Goal: Check status: Check status

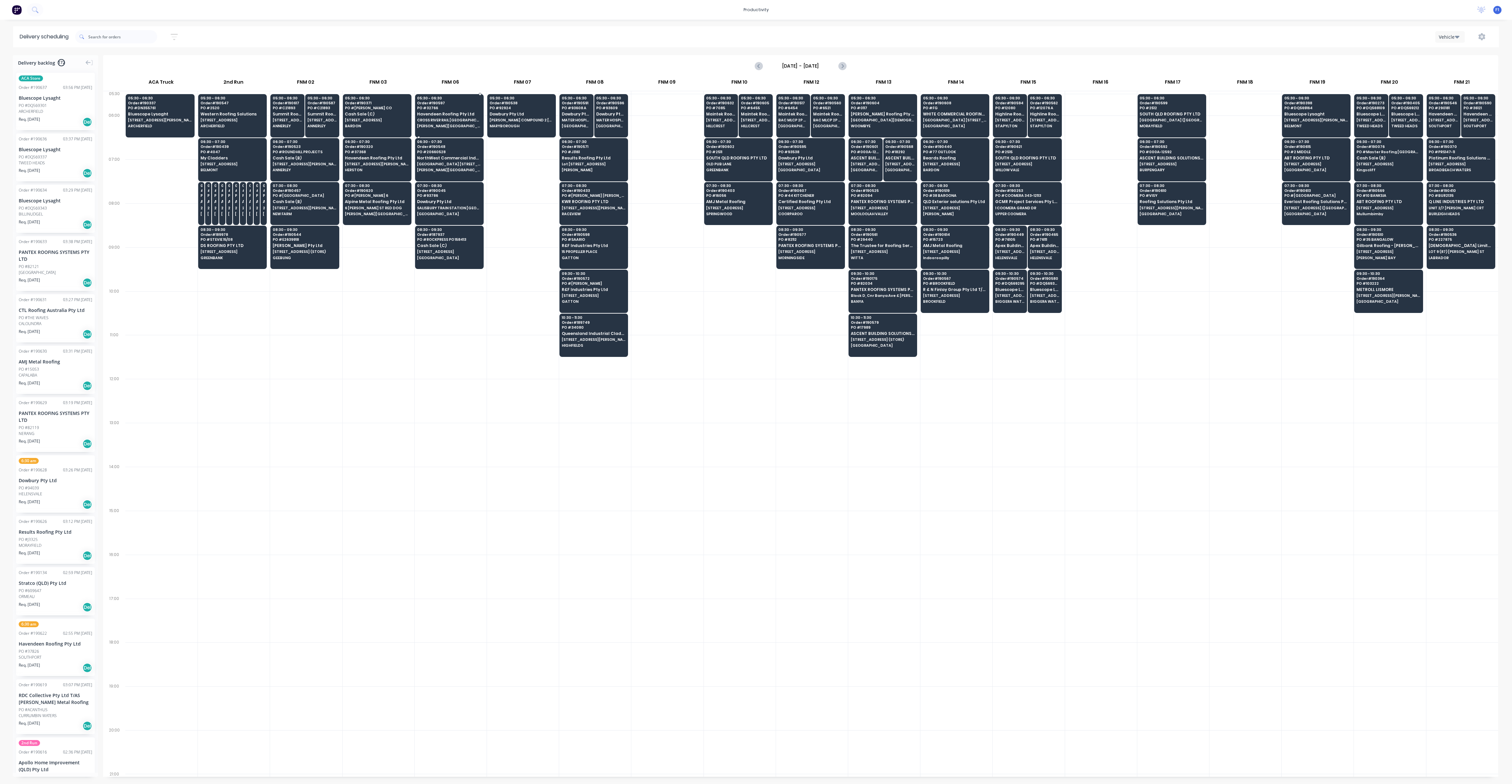
click at [459, 127] on span "[PERSON_NAME][GEOGRAPHIC_DATA]" at bounding box center [449, 126] width 63 height 4
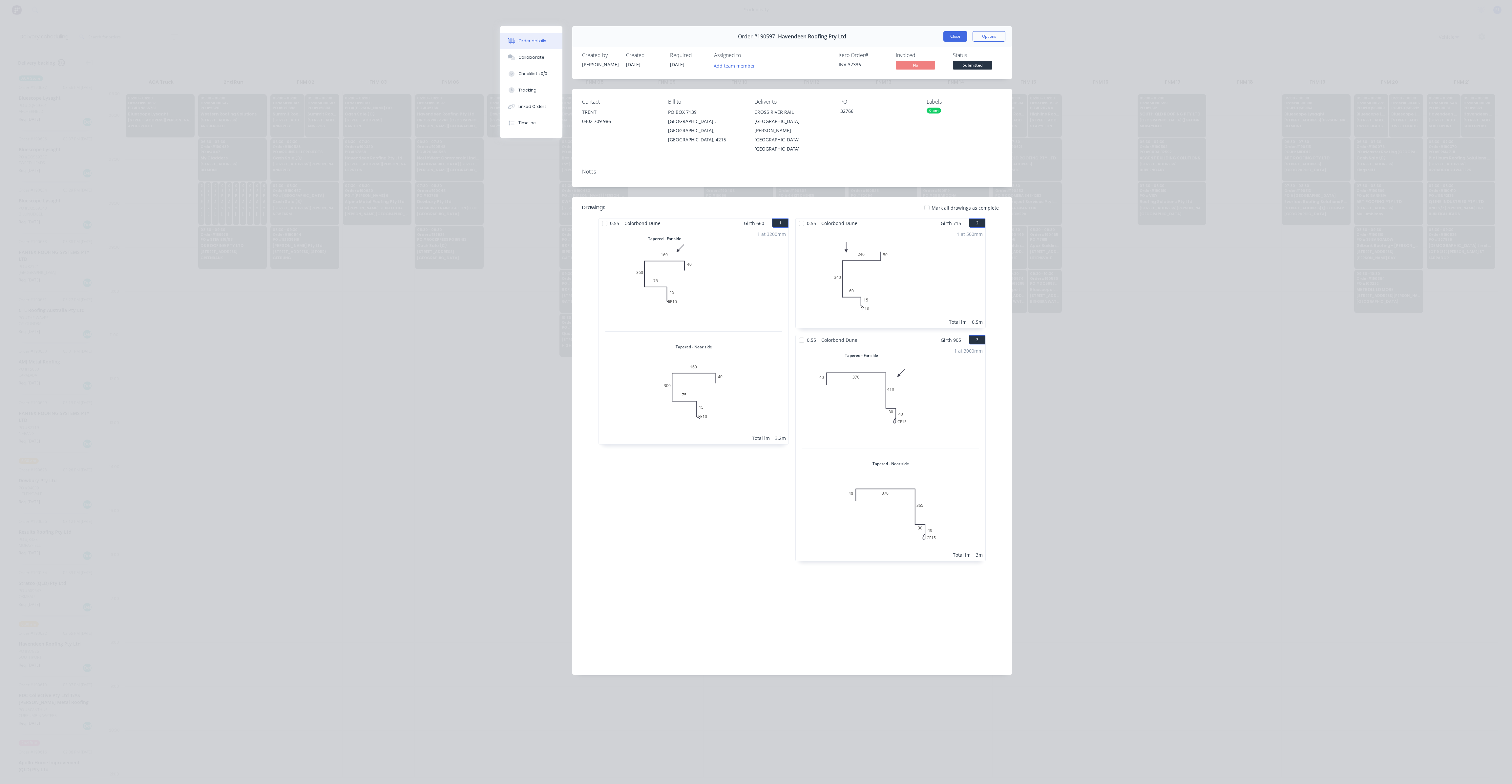
click at [960, 36] on button "Close" at bounding box center [955, 36] width 24 height 11
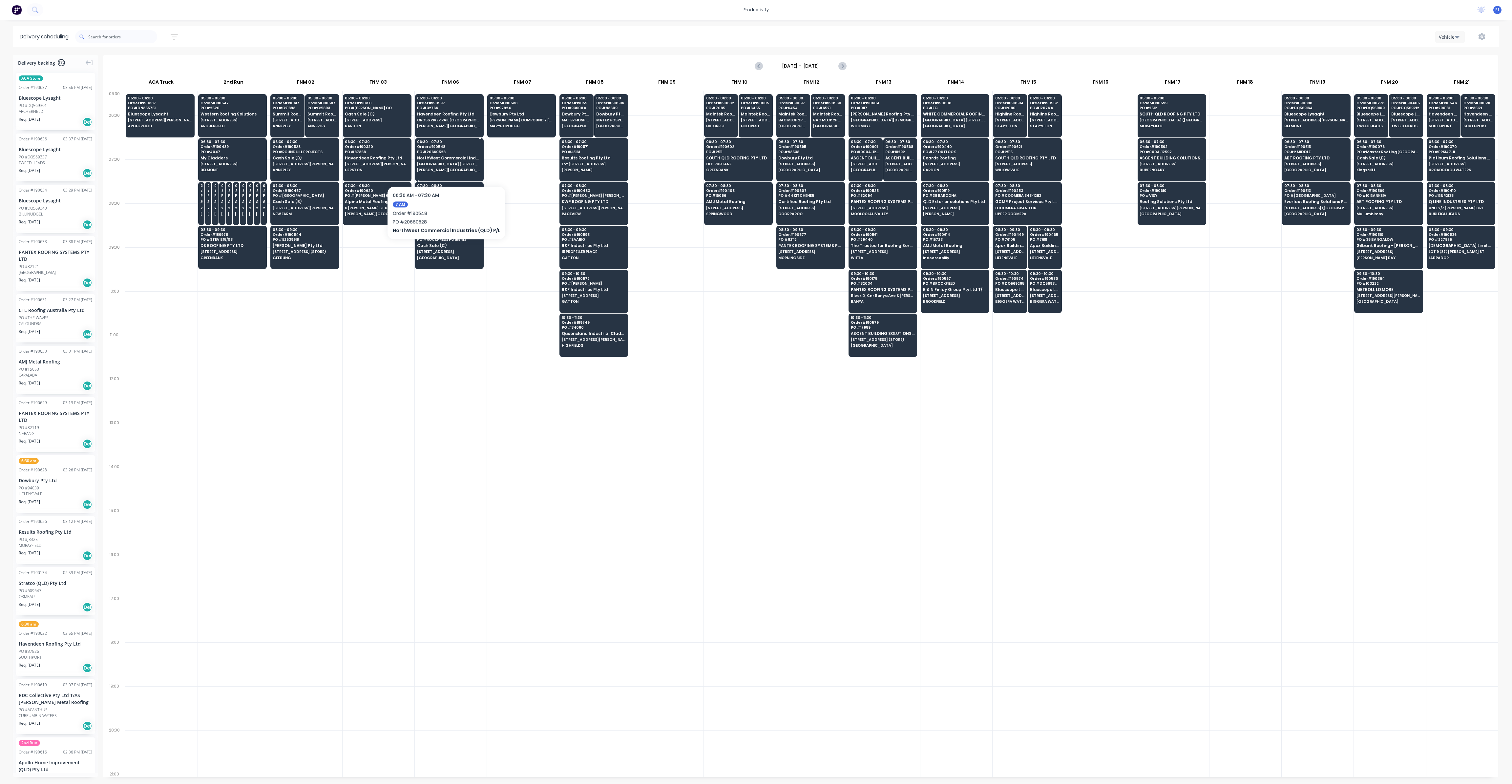
click at [443, 166] on div "06:30 - 07:30 Order # 190548 PO # 20660528 NorthWest Commercial Industries (QLD…" at bounding box center [450, 156] width 68 height 37
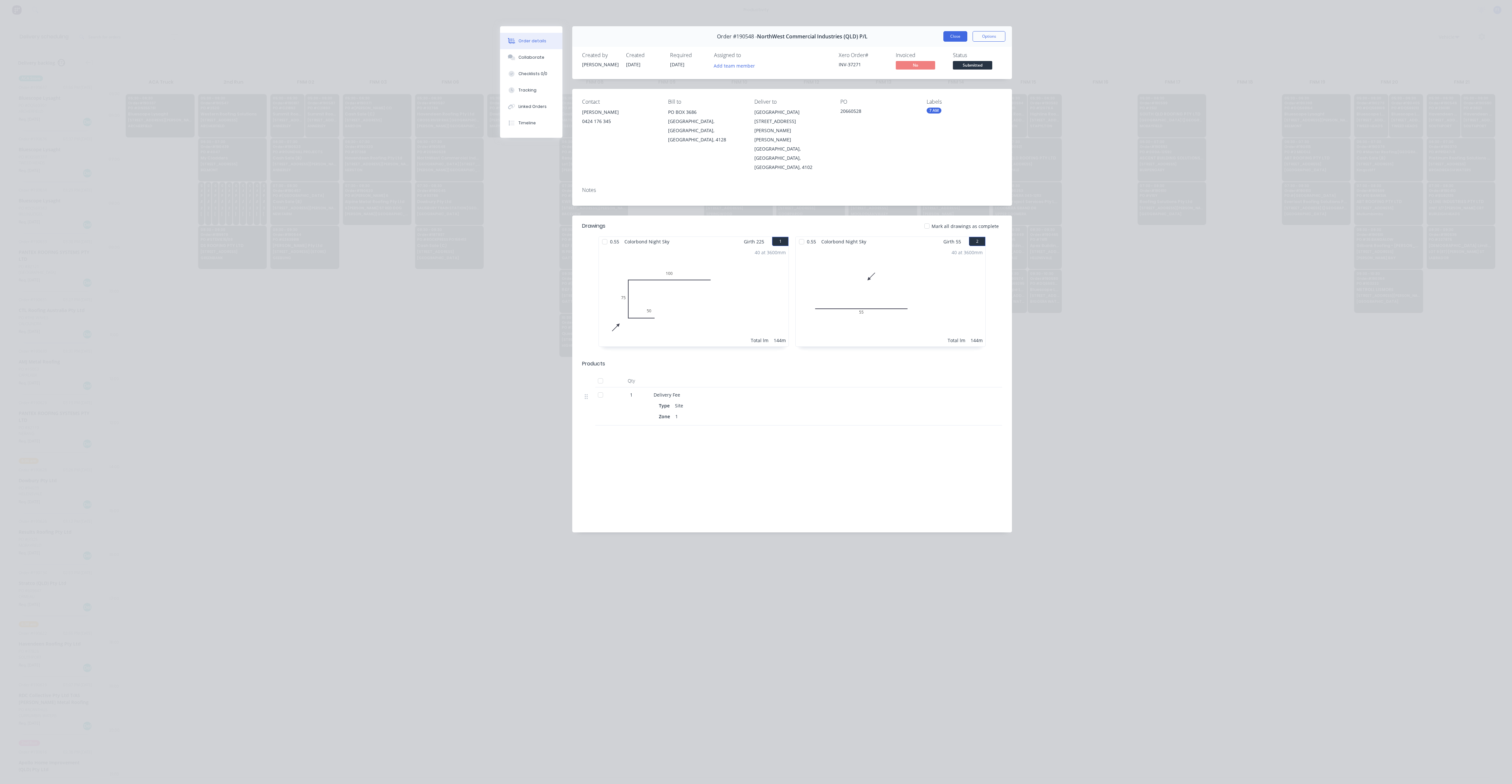
click at [951, 38] on button "Close" at bounding box center [955, 36] width 24 height 11
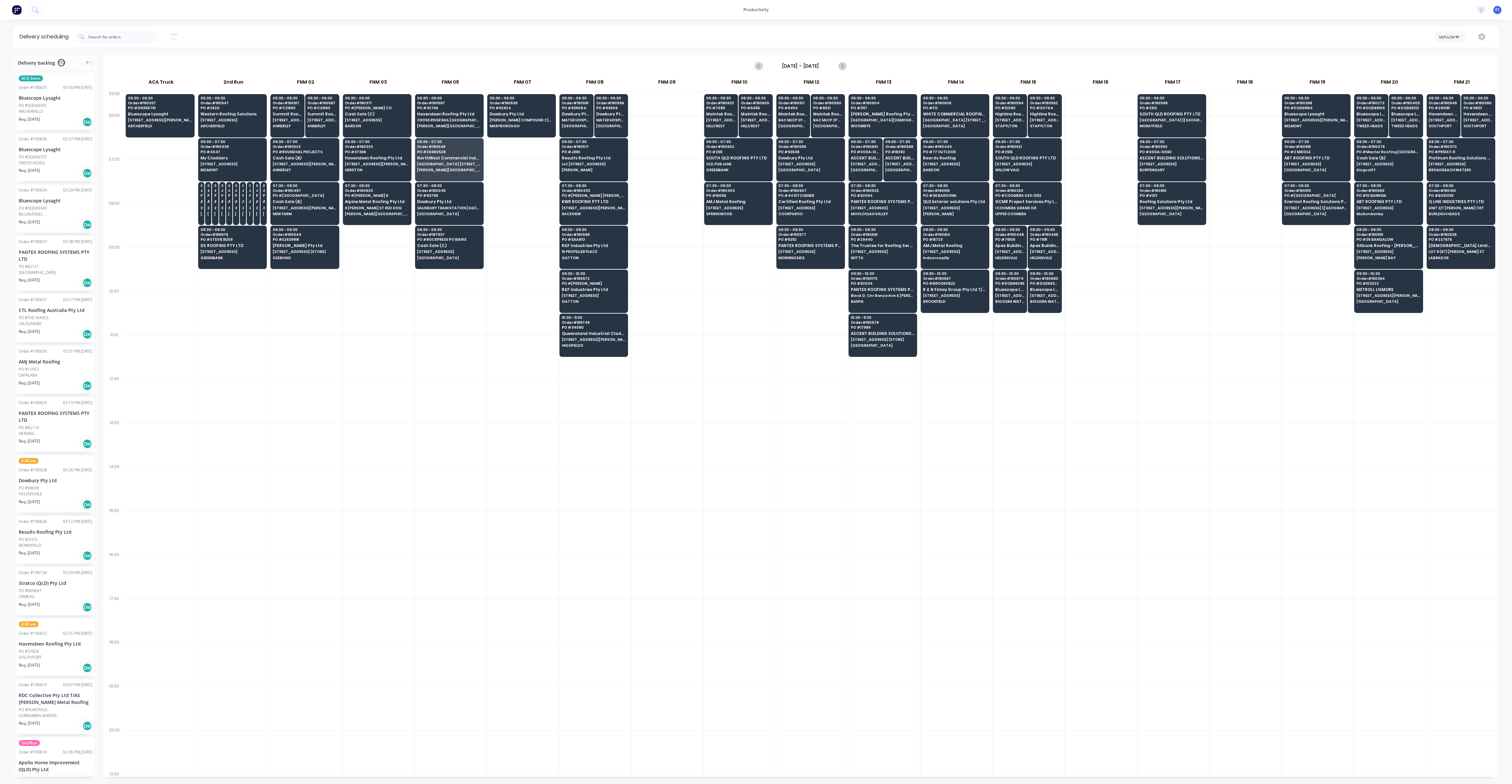
click at [759, 300] on div at bounding box center [740, 313] width 72 height 44
click at [370, 121] on span "[STREET_ADDRESS]" at bounding box center [377, 120] width 63 height 4
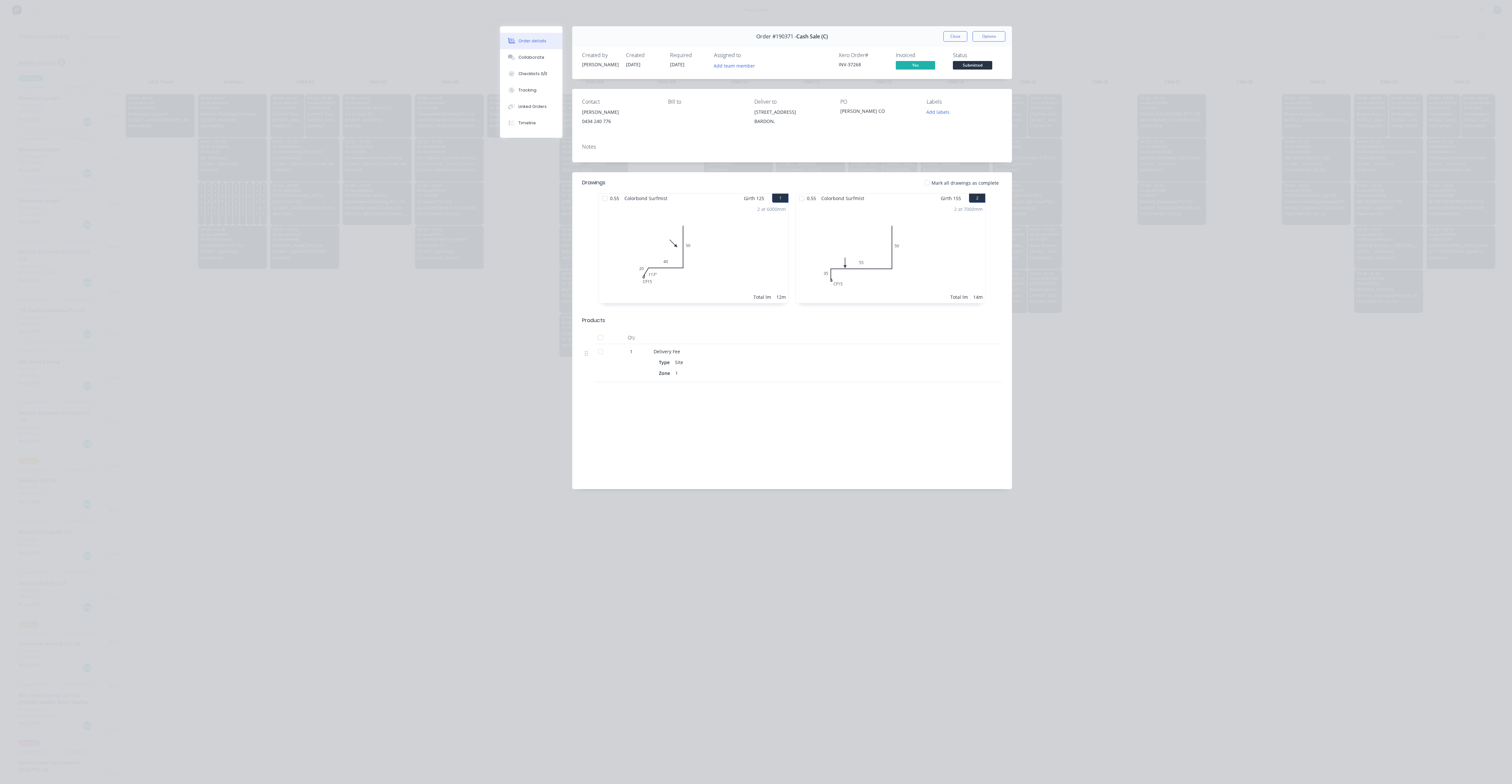
drag, startPoint x: 959, startPoint y: 33, endPoint x: 838, endPoint y: 171, distance: 183.5
click at [959, 33] on button "Close" at bounding box center [955, 36] width 24 height 11
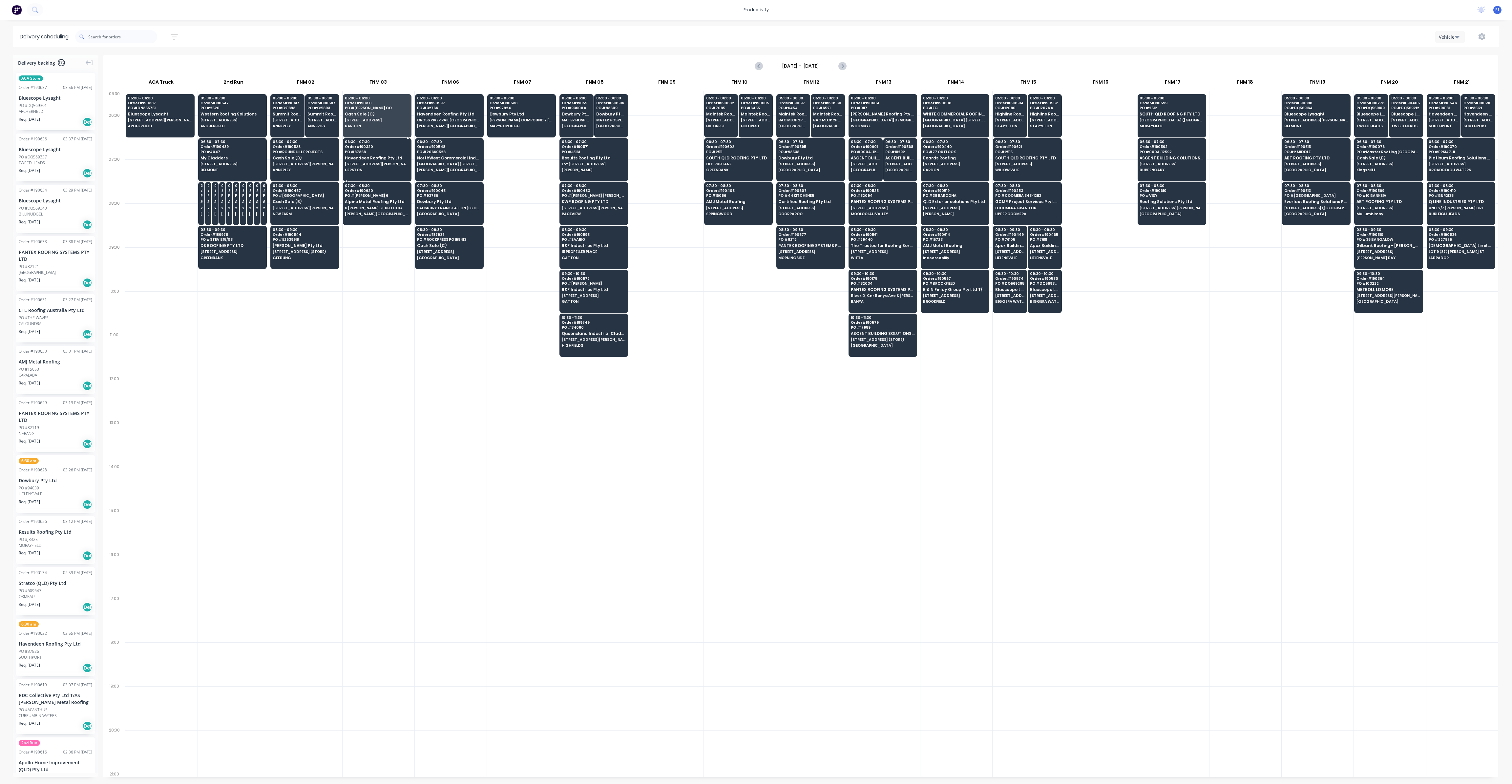
click at [379, 153] on span "PO # 37368" at bounding box center [377, 151] width 63 height 4
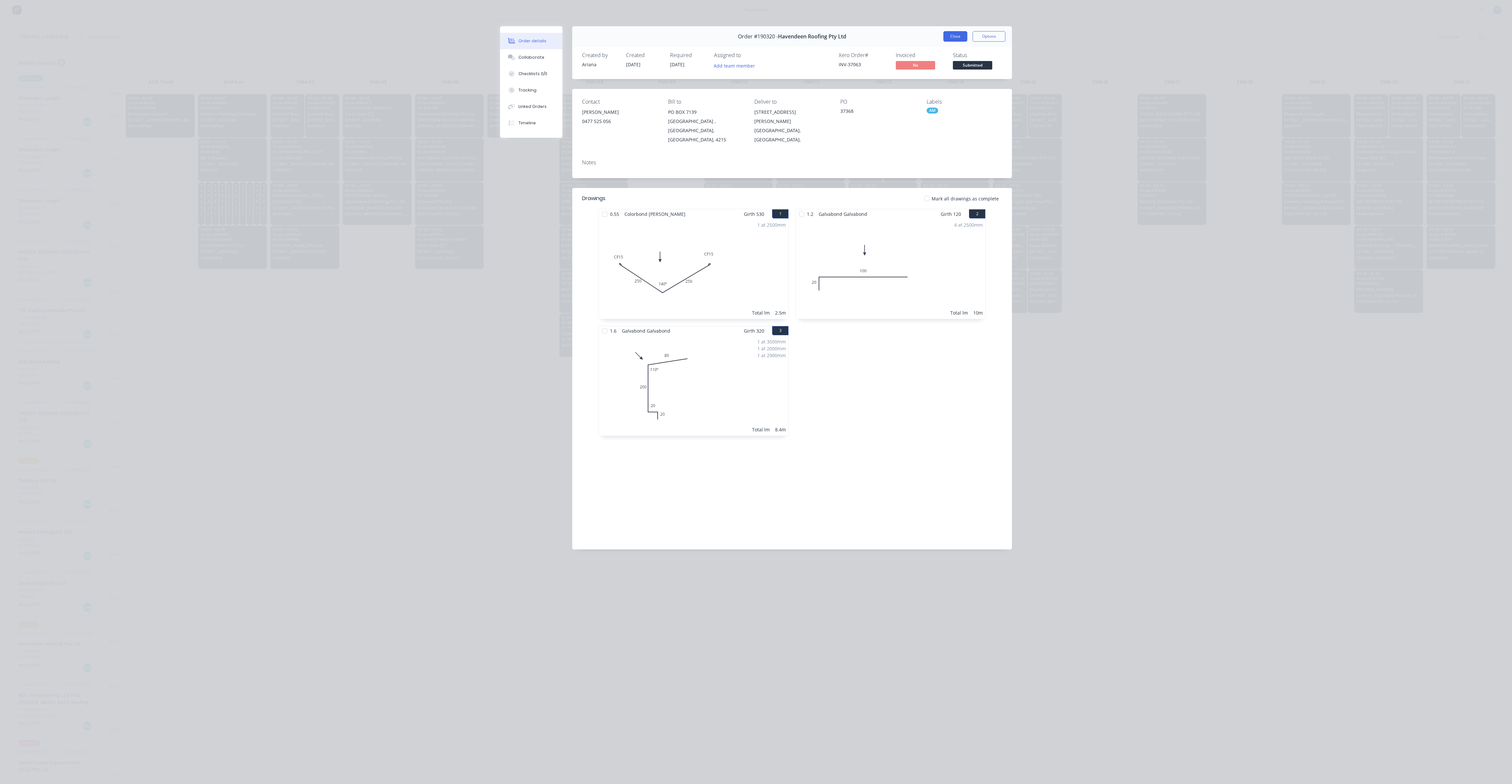
click at [954, 36] on button "Close" at bounding box center [955, 36] width 24 height 11
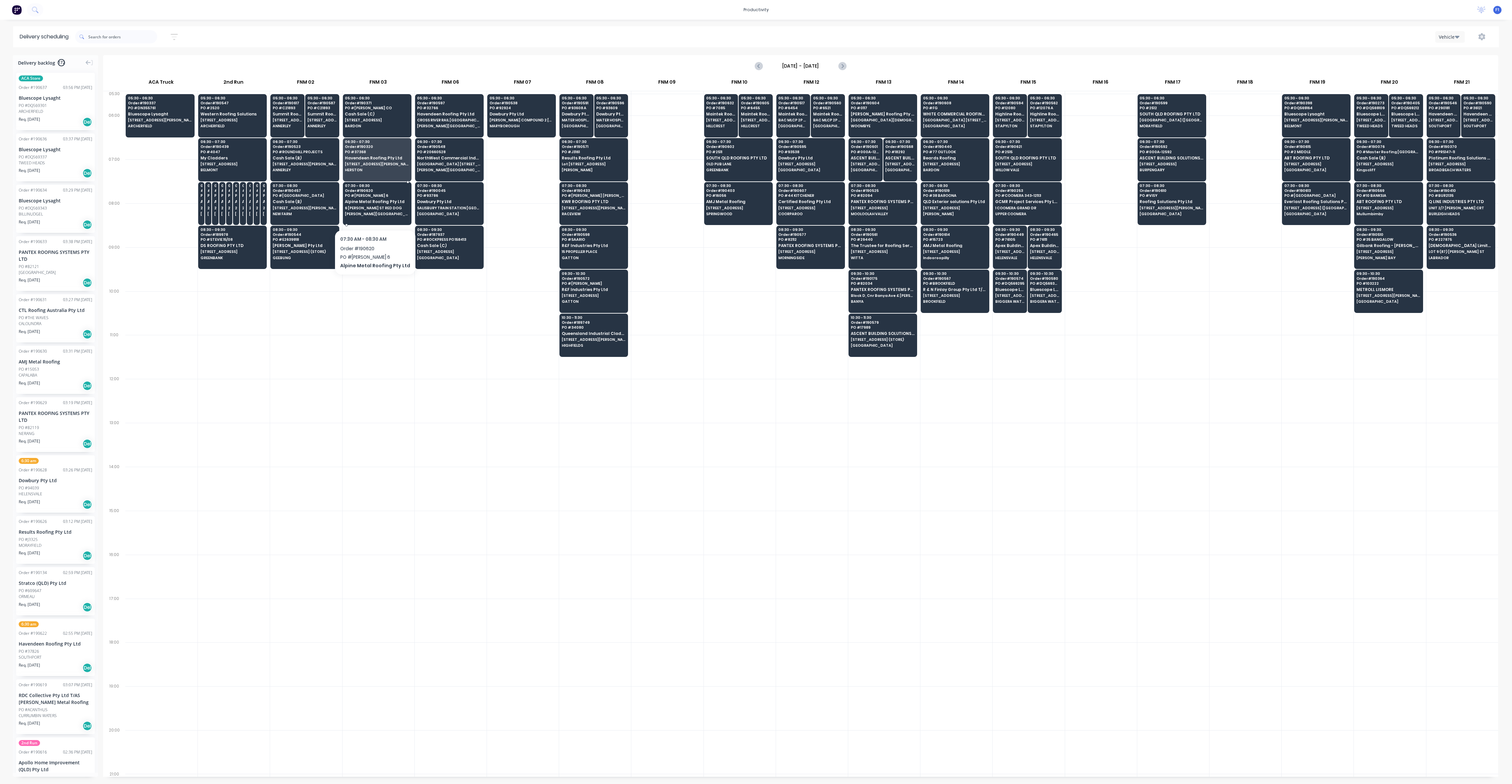
click at [373, 212] on span "[PERSON_NAME][GEOGRAPHIC_DATA]" at bounding box center [377, 214] width 63 height 4
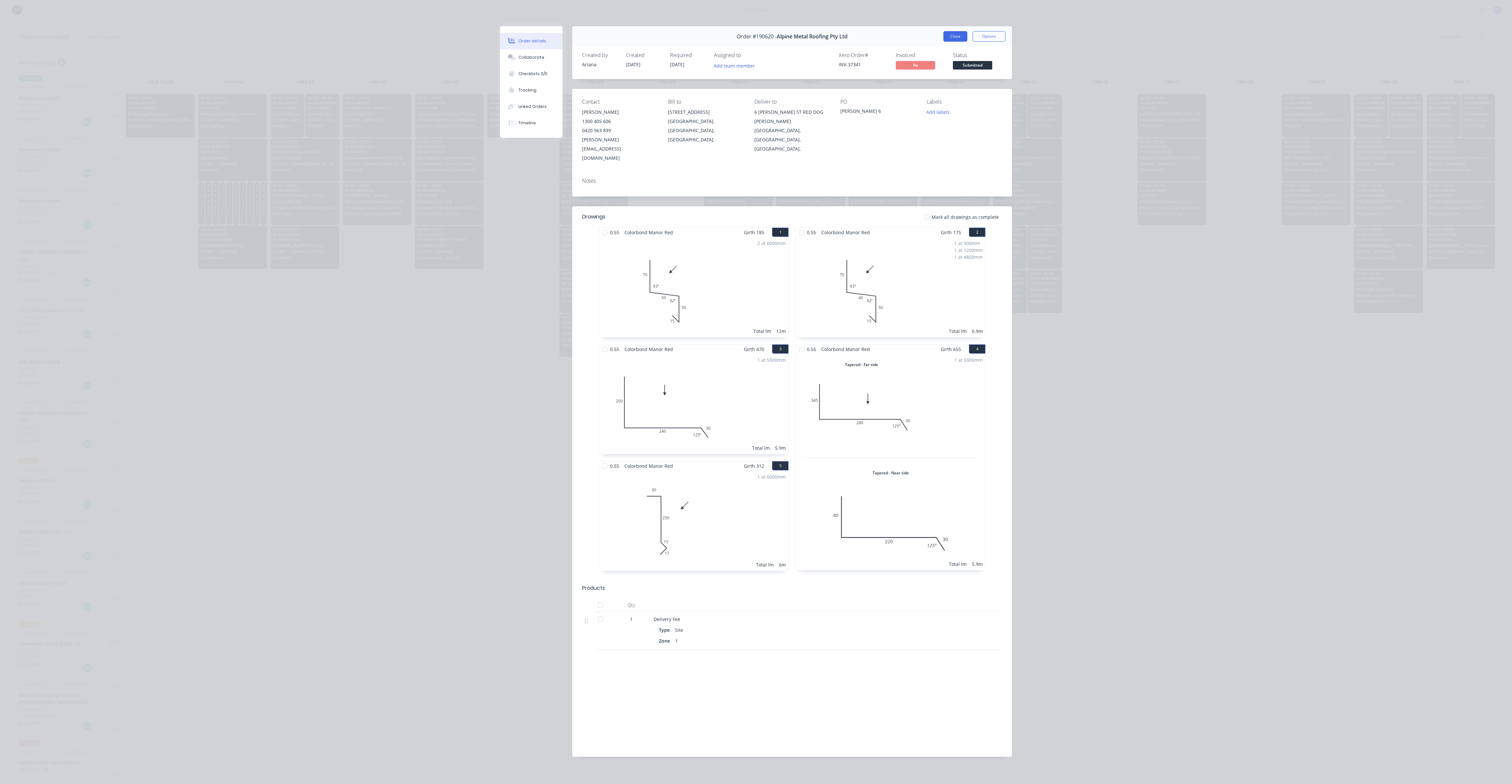
click at [960, 36] on button "Close" at bounding box center [955, 36] width 24 height 11
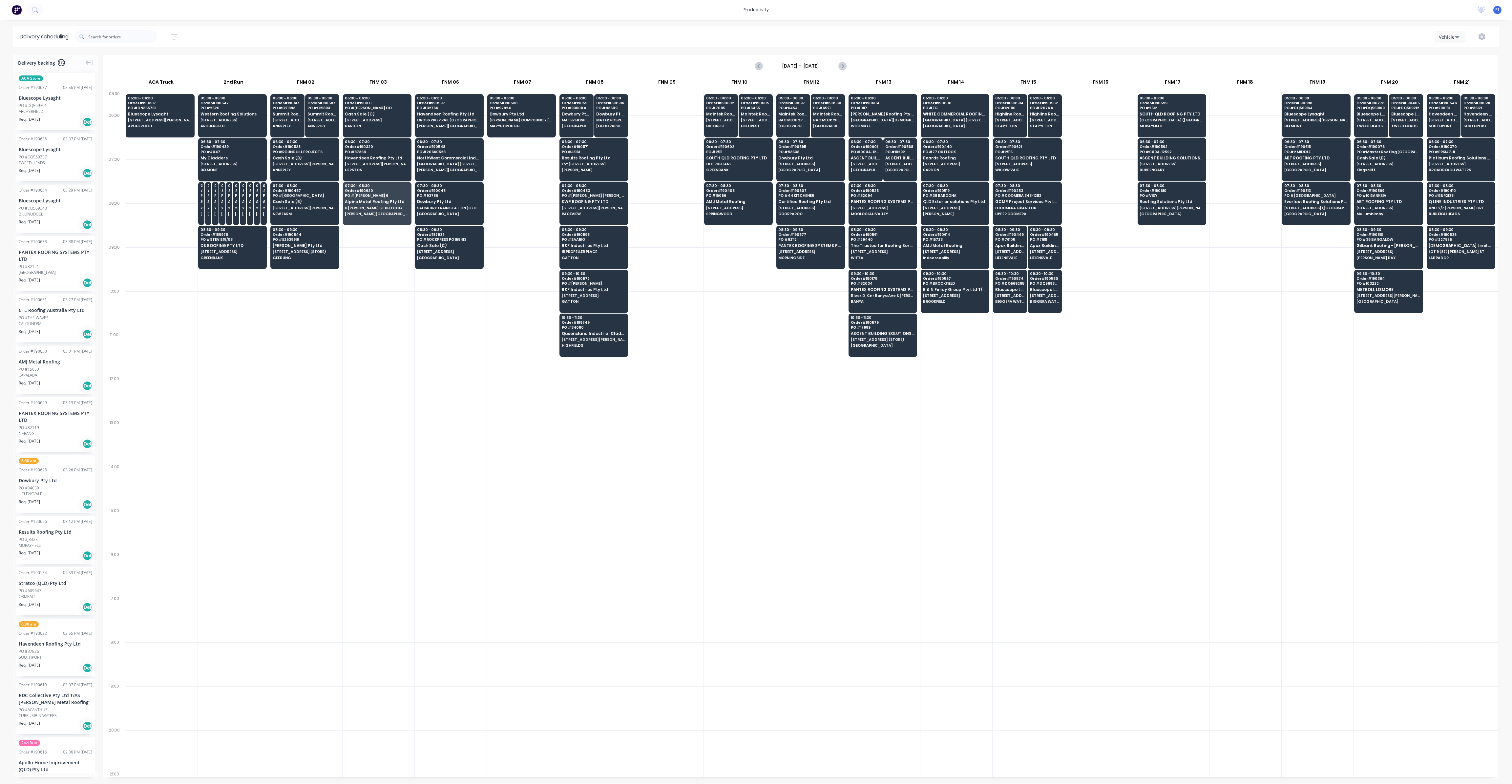
click at [971, 42] on div "Vehicle" at bounding box center [1136, 37] width 712 height 12
click at [215, 252] on div "08:30 - 09:30 Order # 189978 PO # STEVIE 15/08 DS ROOFING PTY LTD [STREET_ADDRE…" at bounding box center [232, 244] width 68 height 37
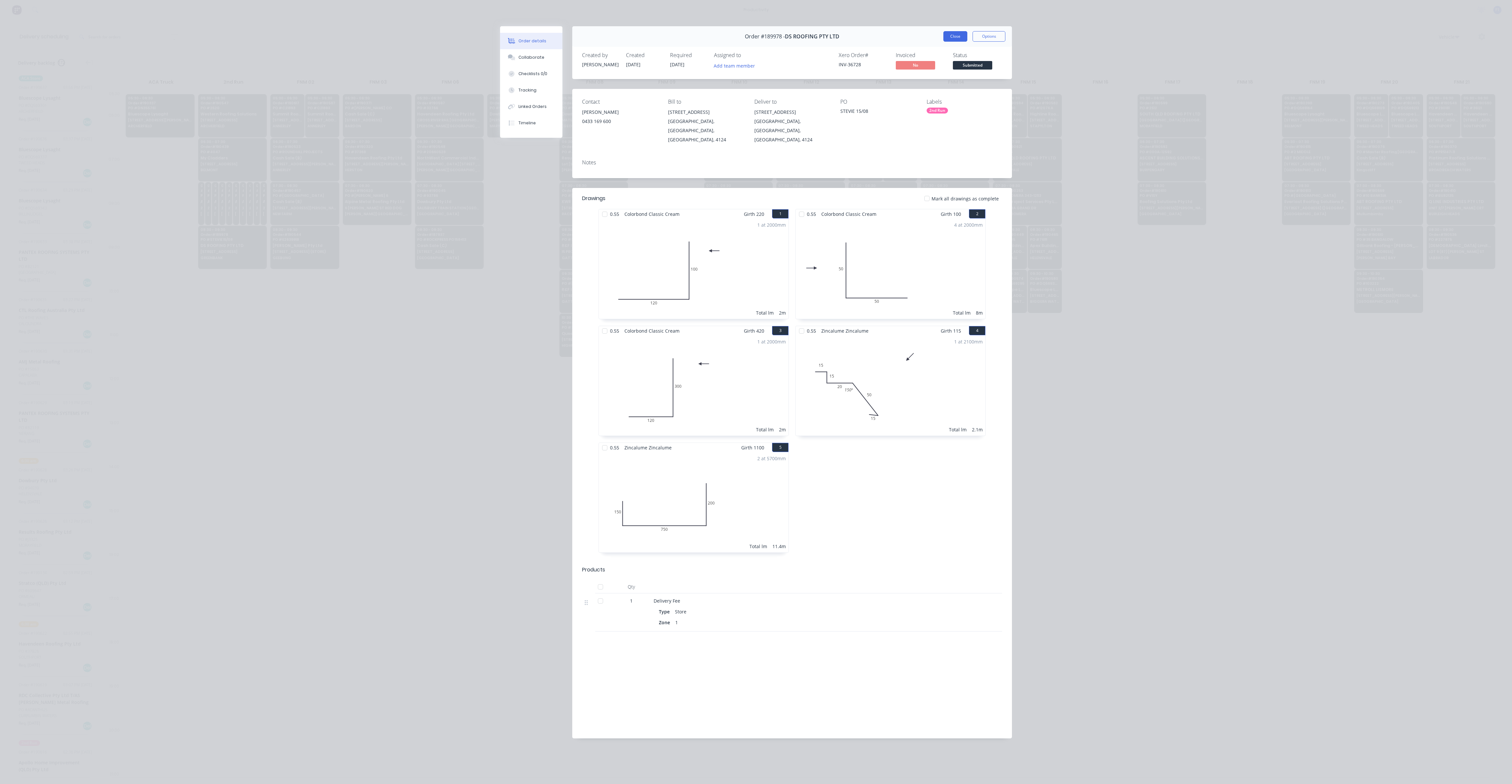
click at [951, 38] on button "Close" at bounding box center [955, 36] width 24 height 11
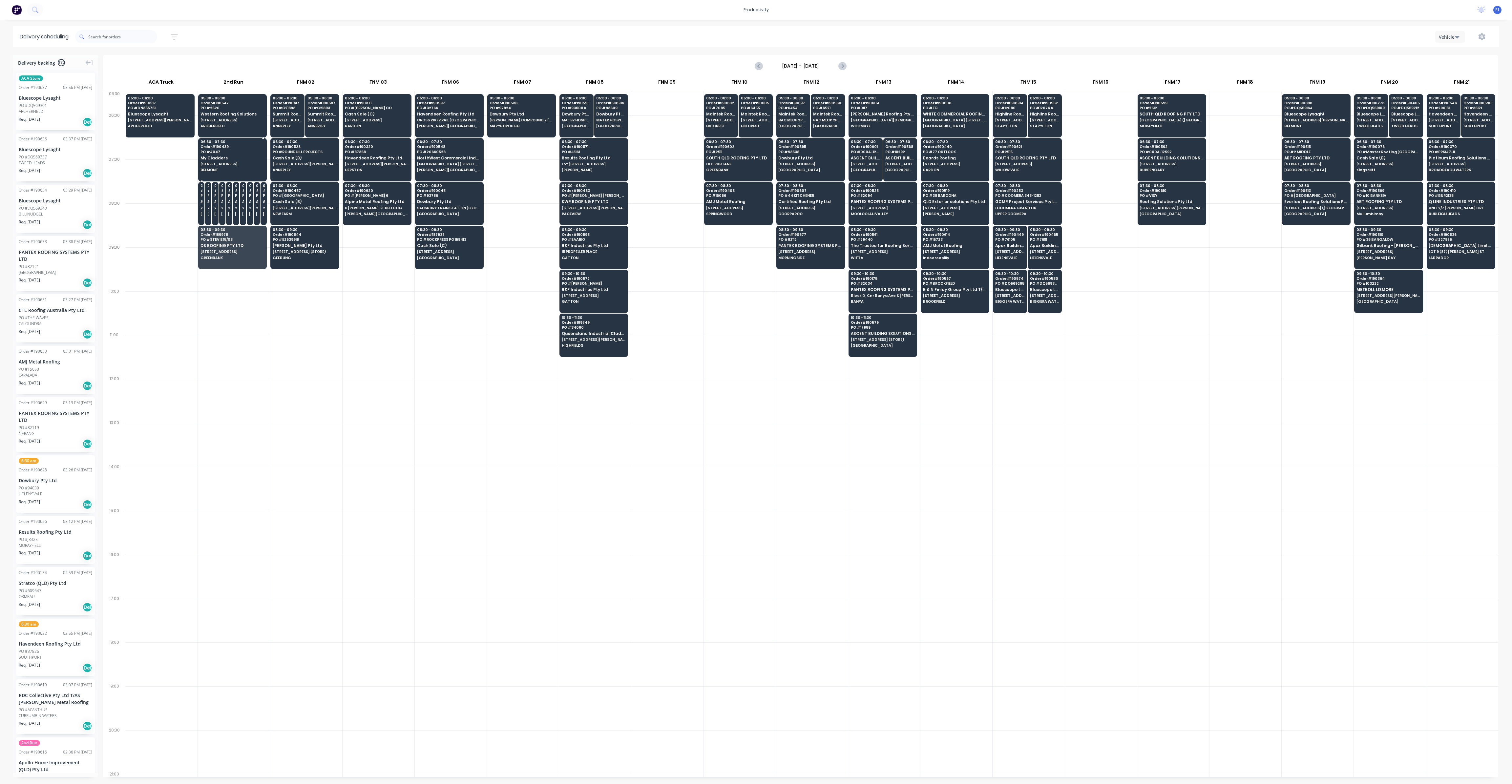
click at [226, 160] on span "My Cladders" at bounding box center [232, 158] width 63 height 4
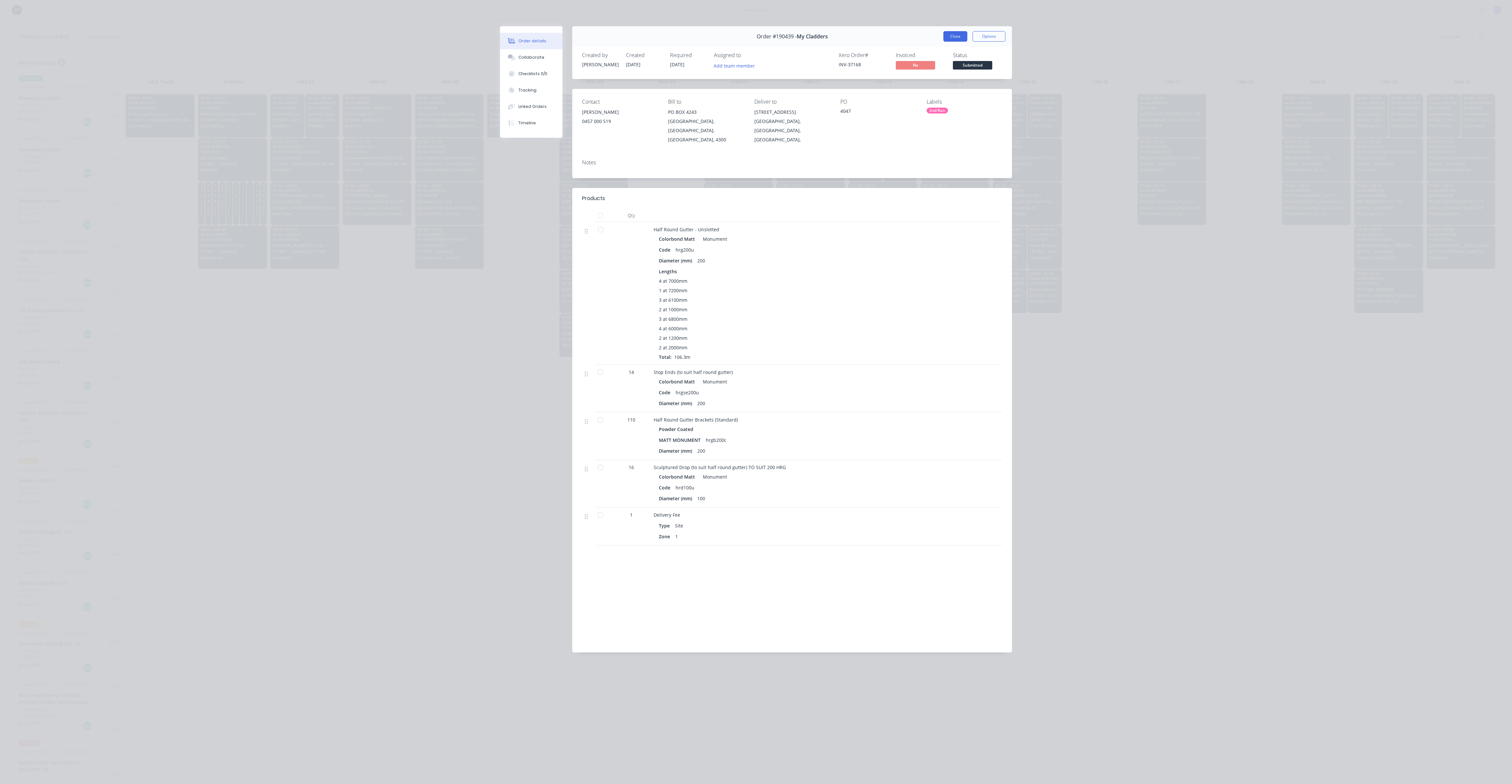
click at [947, 32] on button "Close" at bounding box center [955, 36] width 24 height 11
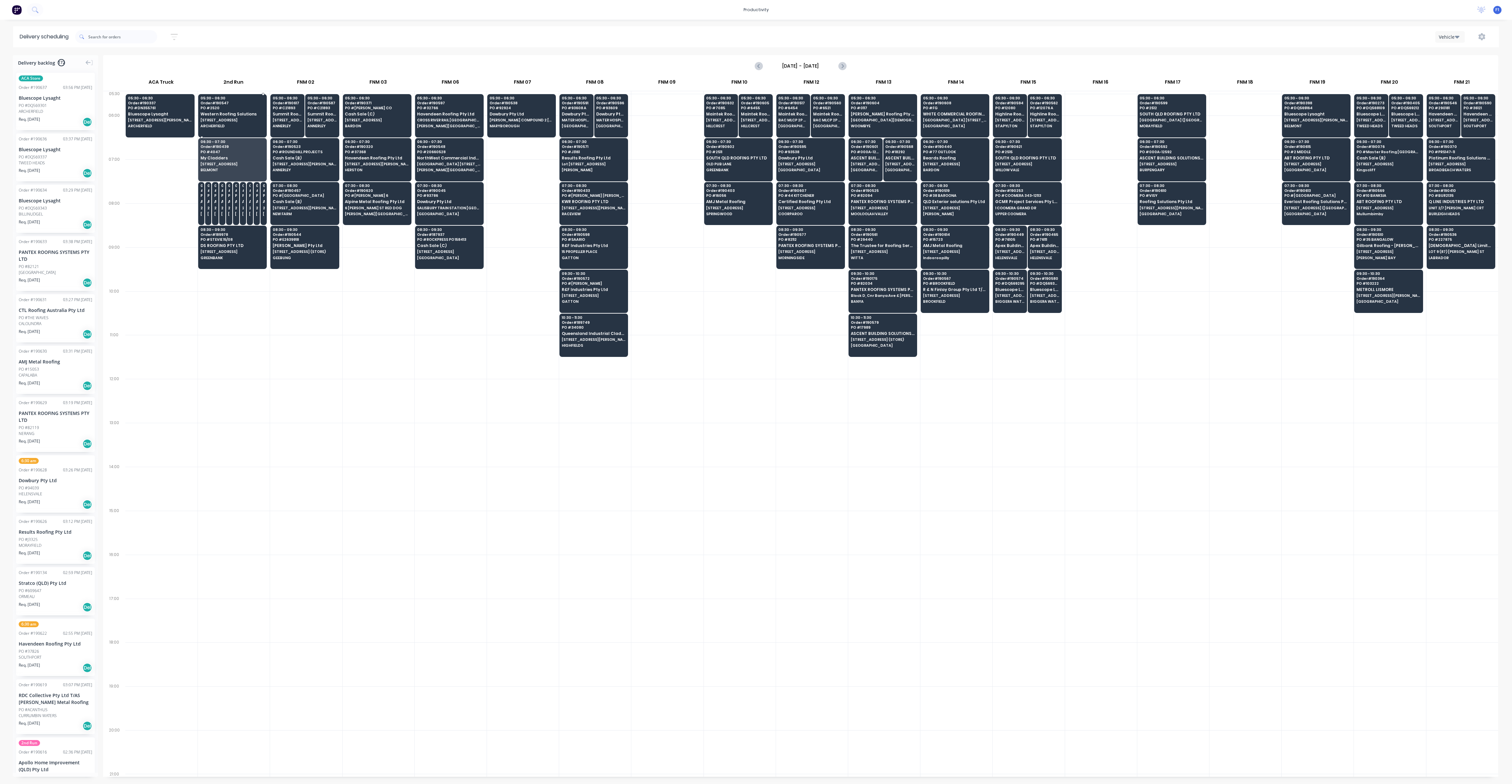
click at [249, 113] on span "Western Roofing Solutions" at bounding box center [232, 114] width 63 height 4
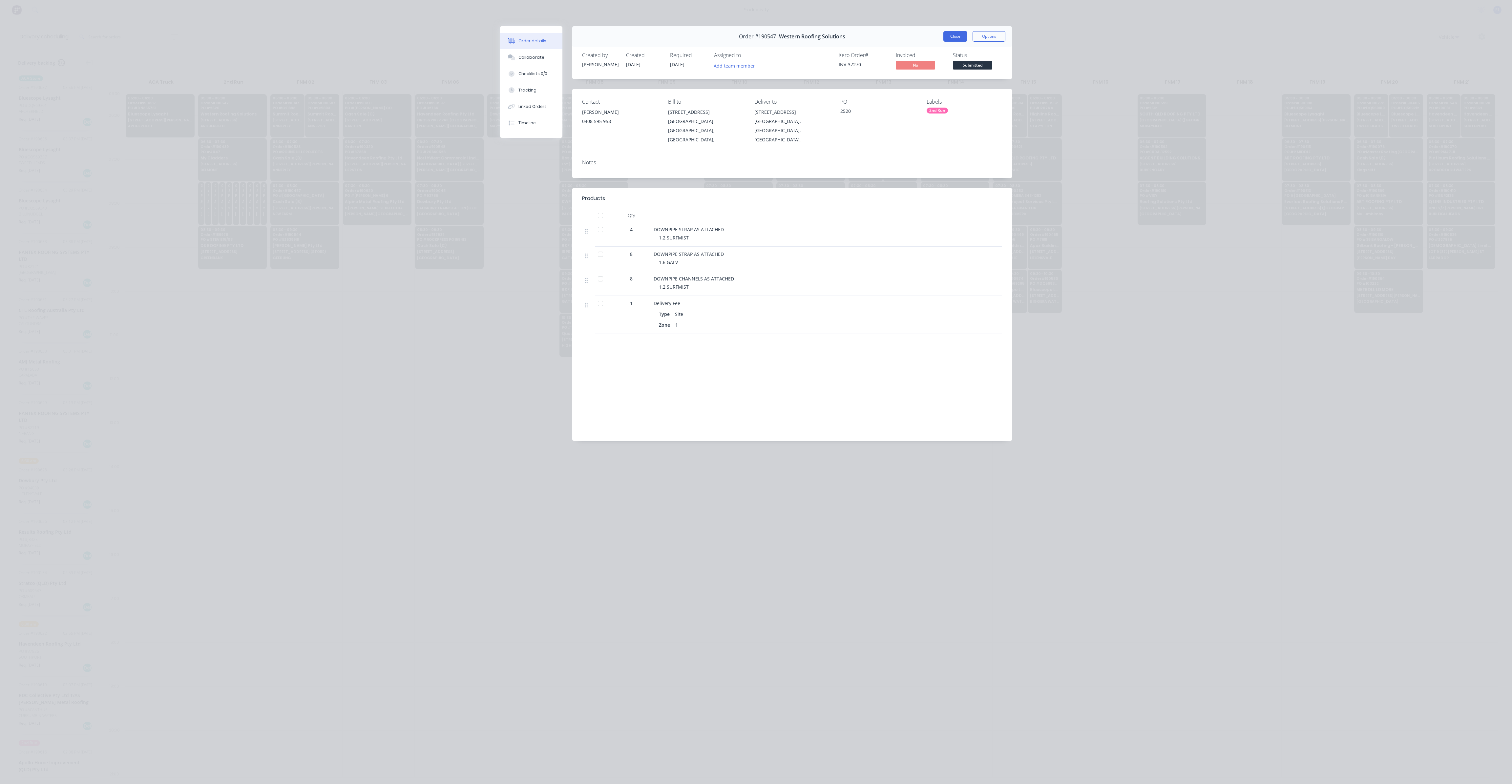
click at [953, 36] on button "Close" at bounding box center [955, 36] width 24 height 11
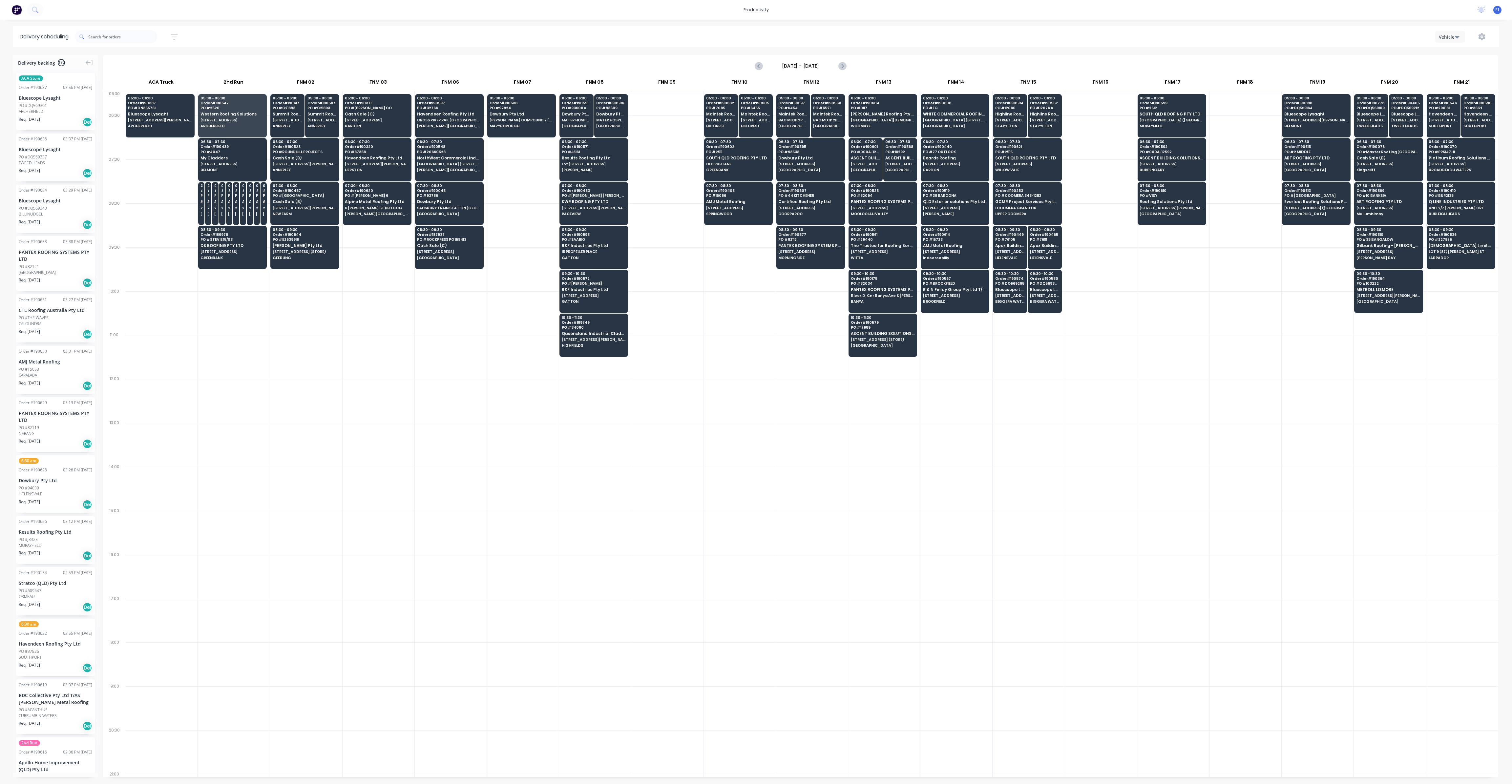
click at [367, 329] on div at bounding box center [379, 313] width 72 height 44
drag, startPoint x: 586, startPoint y: 339, endPoint x: 597, endPoint y: 337, distance: 11.2
click at [586, 339] on div "10:30 - 11:30 Order # 189749 PO # 34080 Queensland Industrial Cladding [STREET_…" at bounding box center [594, 332] width 68 height 37
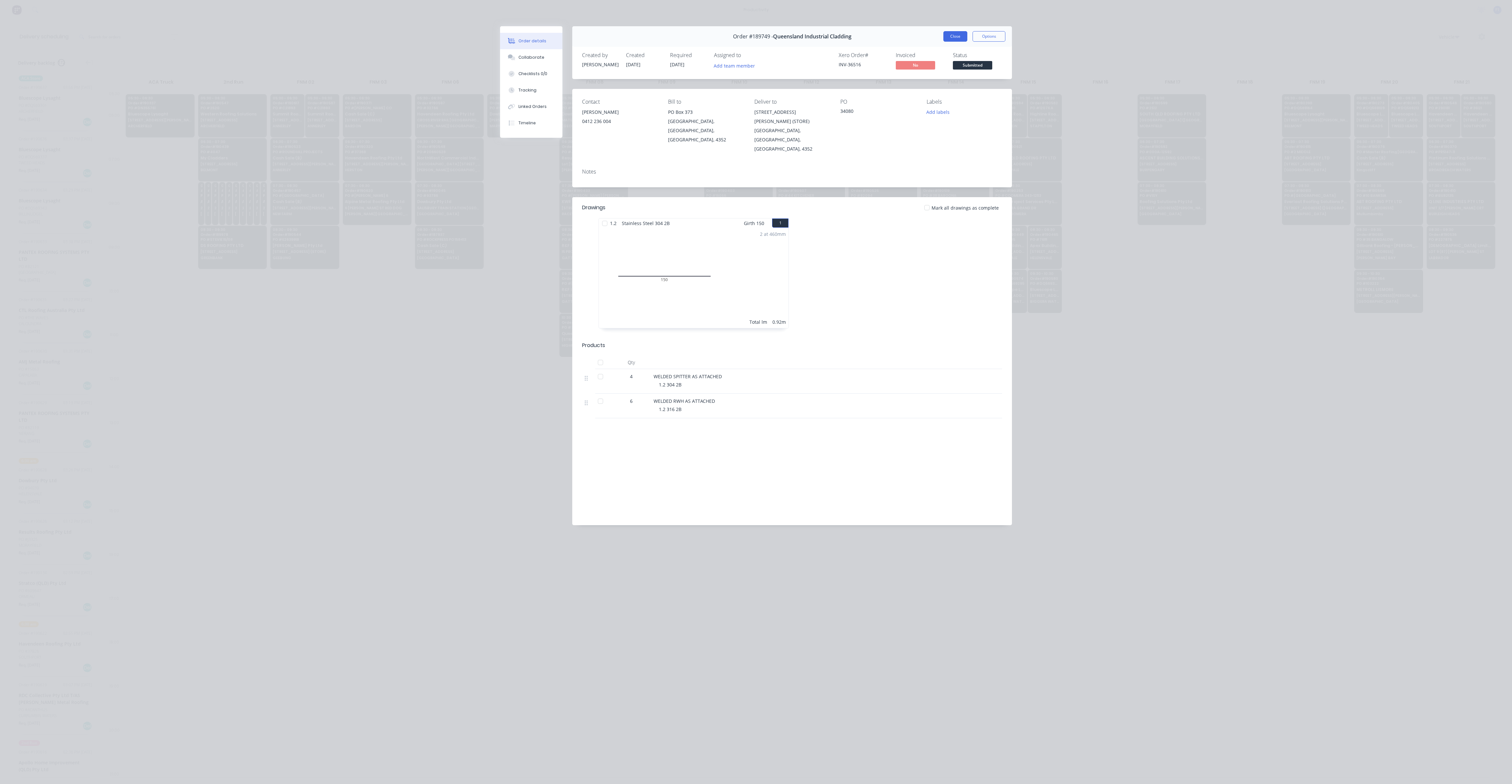
click at [956, 39] on button "Close" at bounding box center [955, 36] width 24 height 11
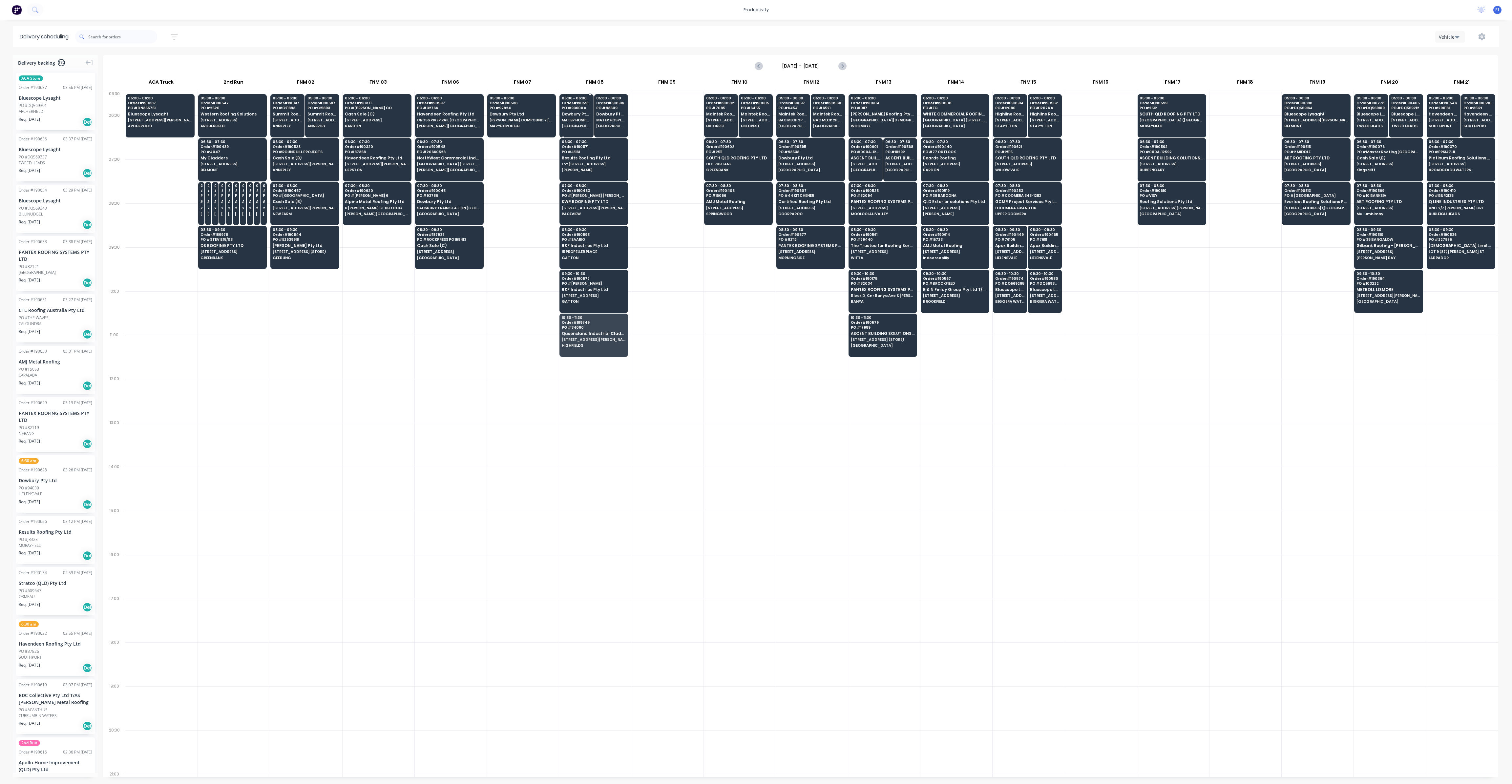
click at [585, 109] on span "PO # 93608 A" at bounding box center [576, 108] width 29 height 4
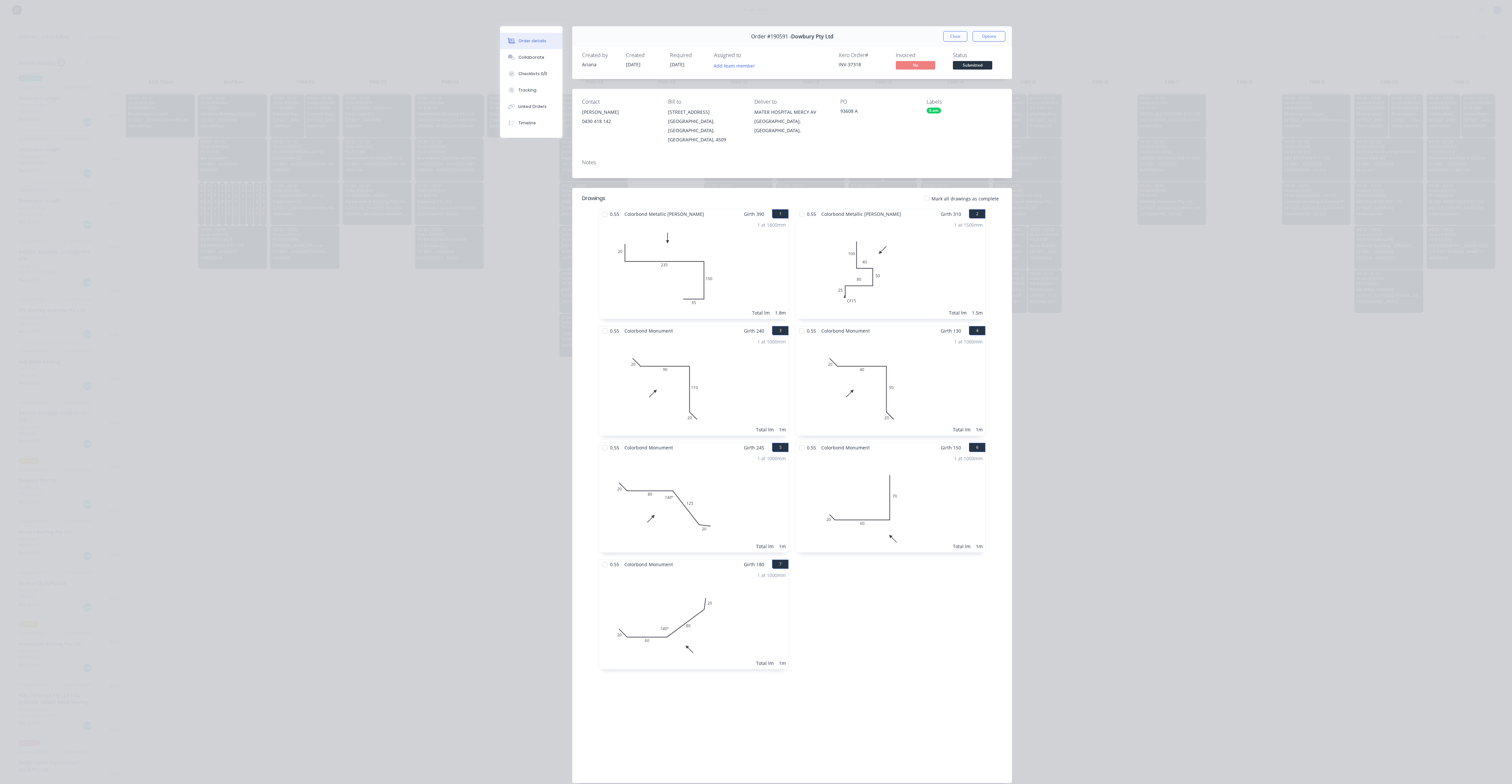
drag, startPoint x: 950, startPoint y: 35, endPoint x: 745, endPoint y: 138, distance: 229.4
click at [950, 35] on button "Close" at bounding box center [955, 36] width 24 height 11
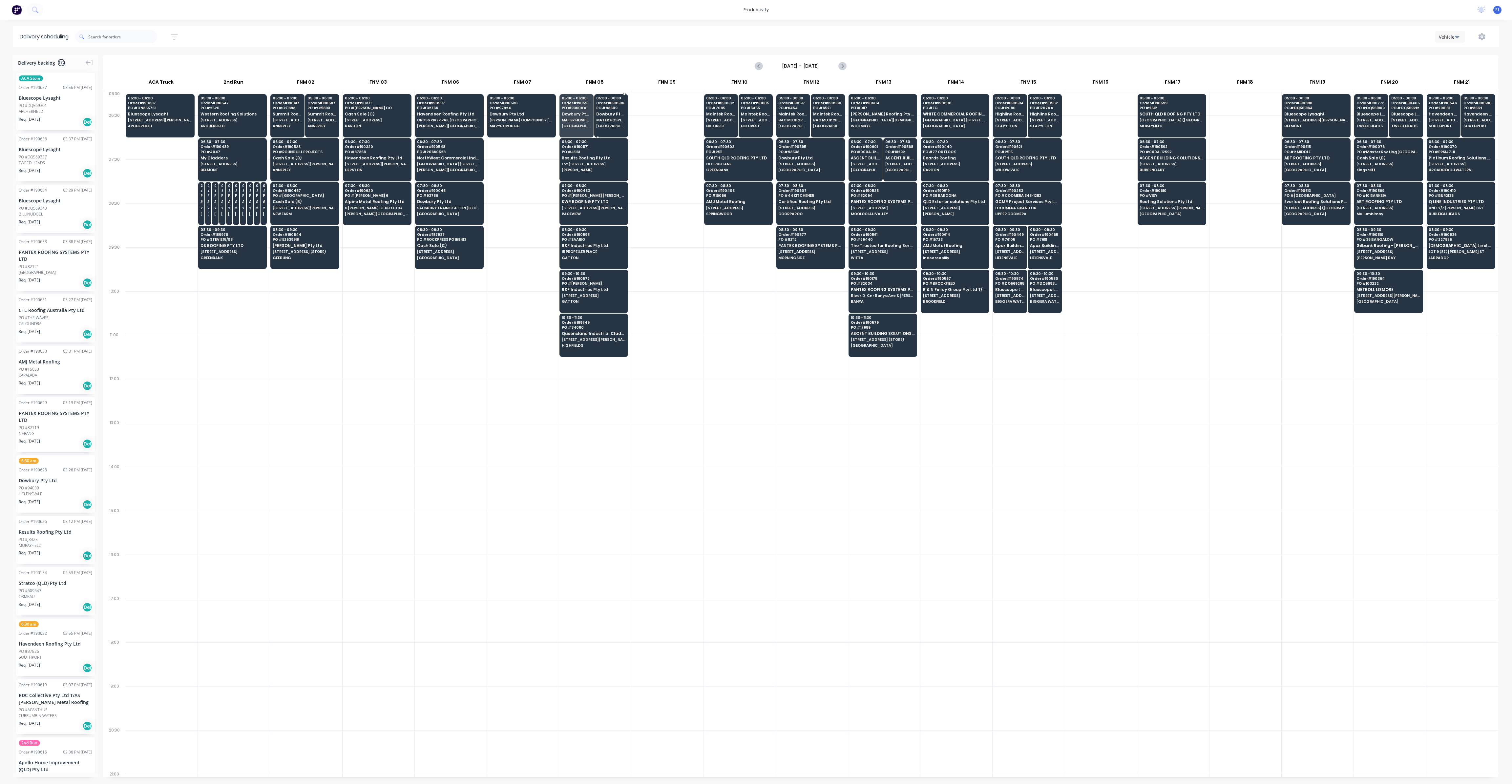
click at [619, 119] on span "MATER HOSPITAL MERCY AV" at bounding box center [611, 120] width 29 height 4
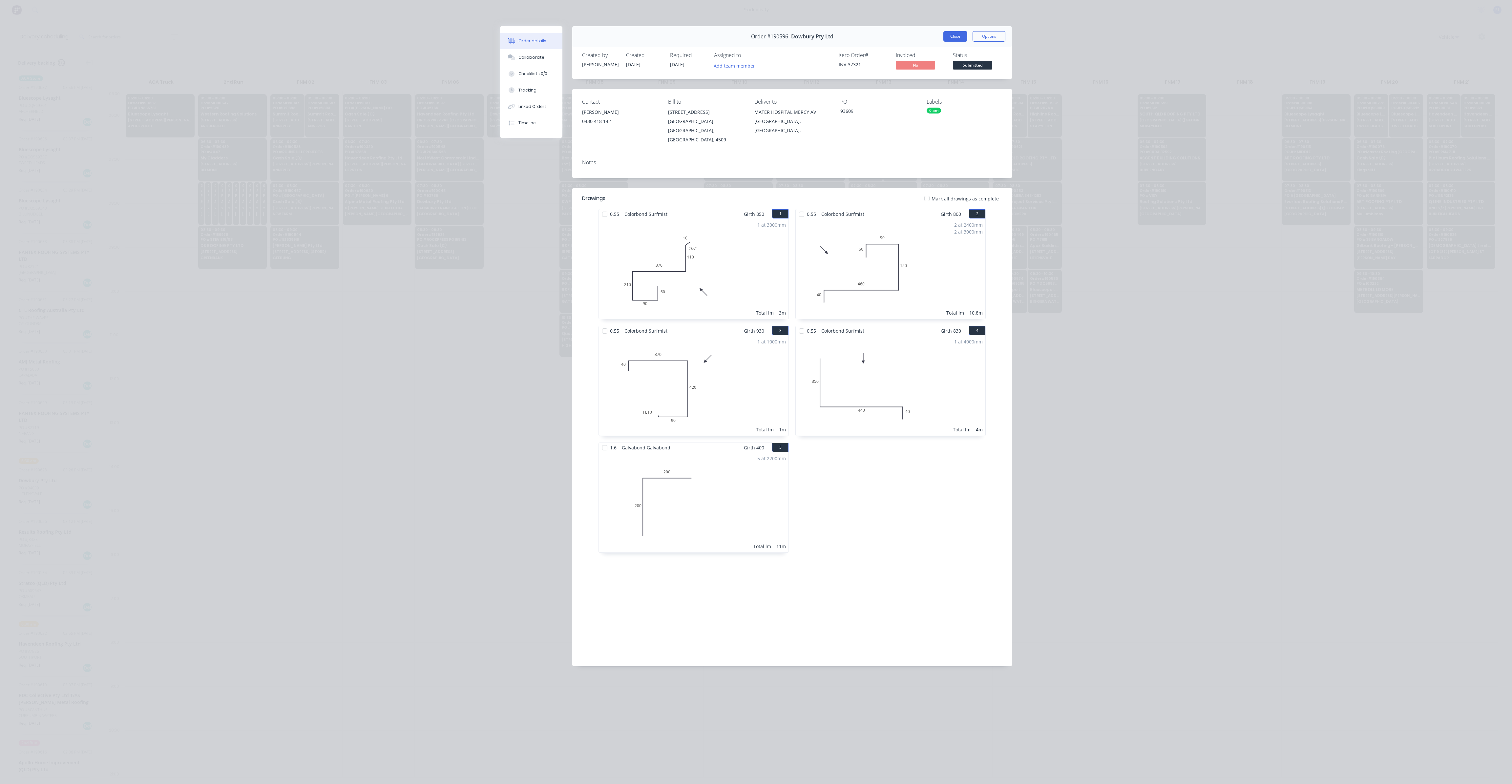
click at [946, 37] on button "Close" at bounding box center [955, 36] width 24 height 11
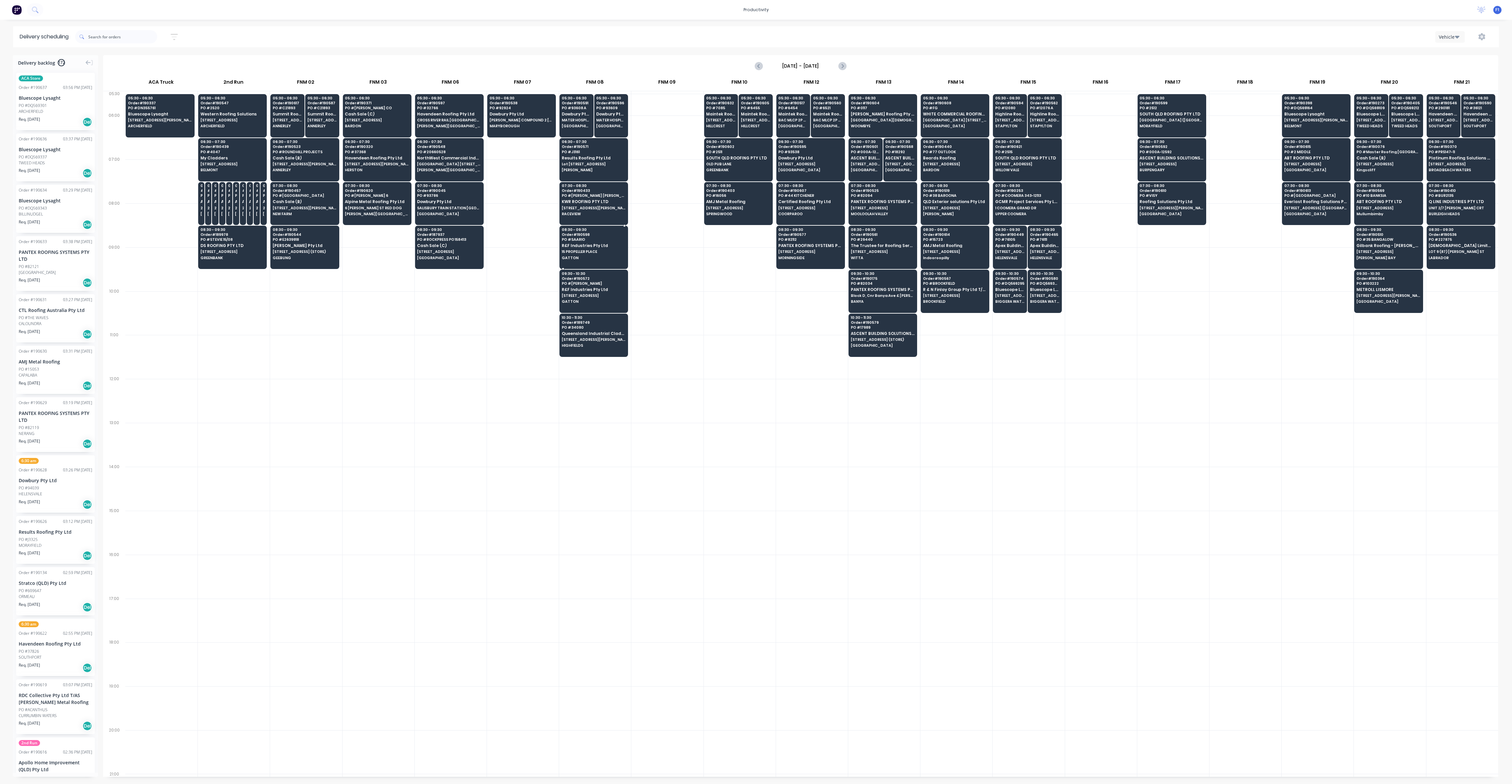
click at [598, 249] on span "15 PROPELLER PLACE" at bounding box center [593, 251] width 63 height 4
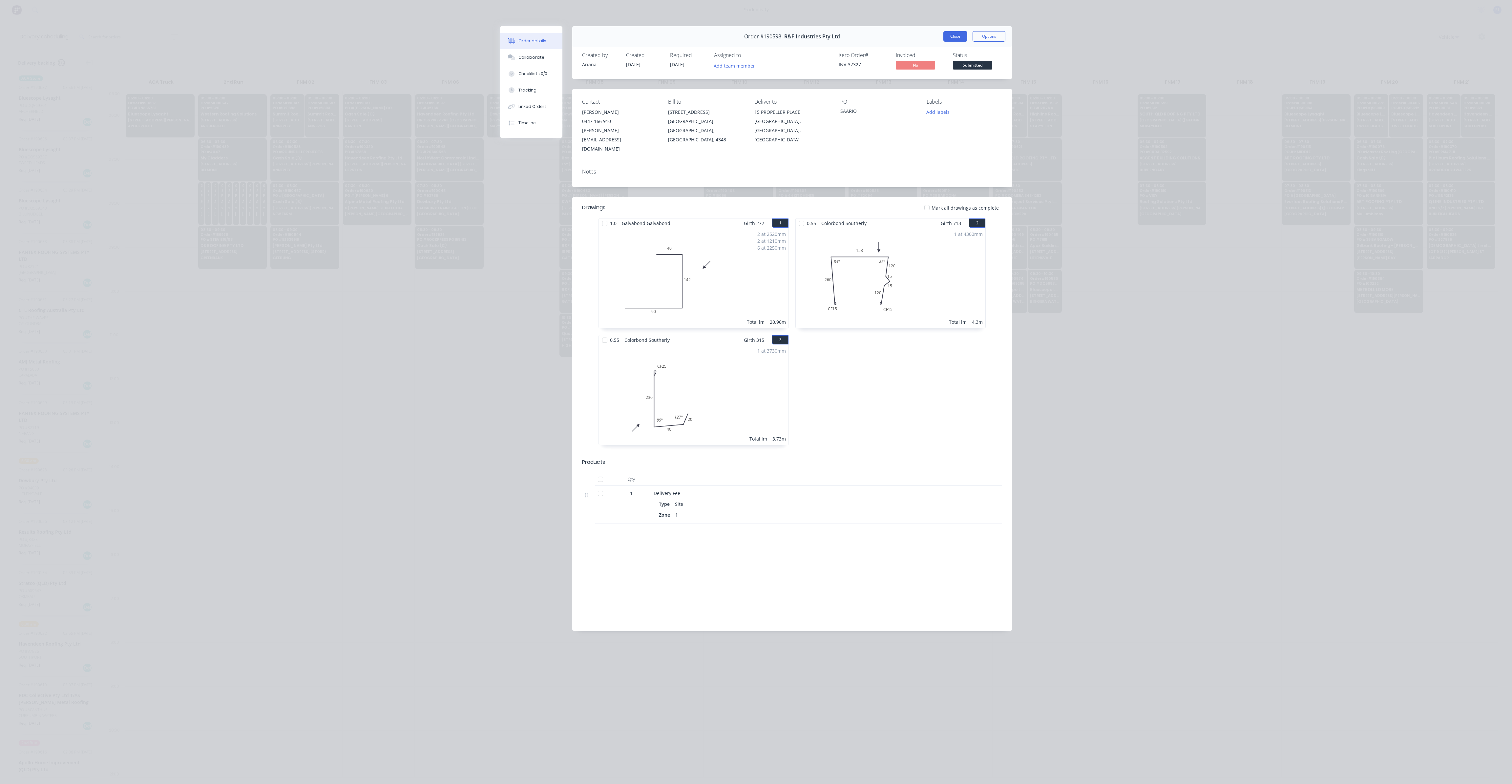
click at [948, 40] on button "Close" at bounding box center [955, 36] width 24 height 11
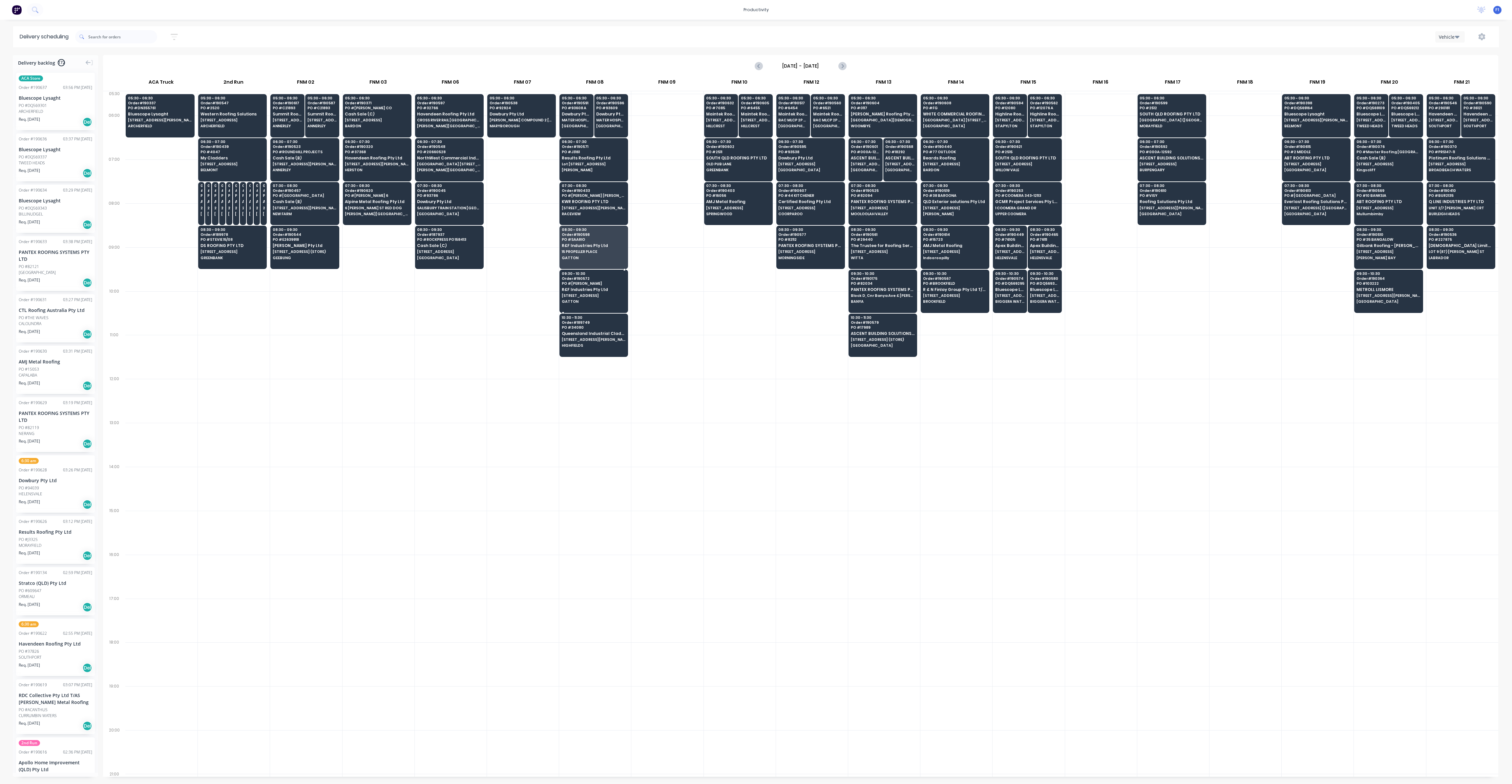
click at [590, 282] on span "PO # [PERSON_NAME]" at bounding box center [593, 283] width 63 height 4
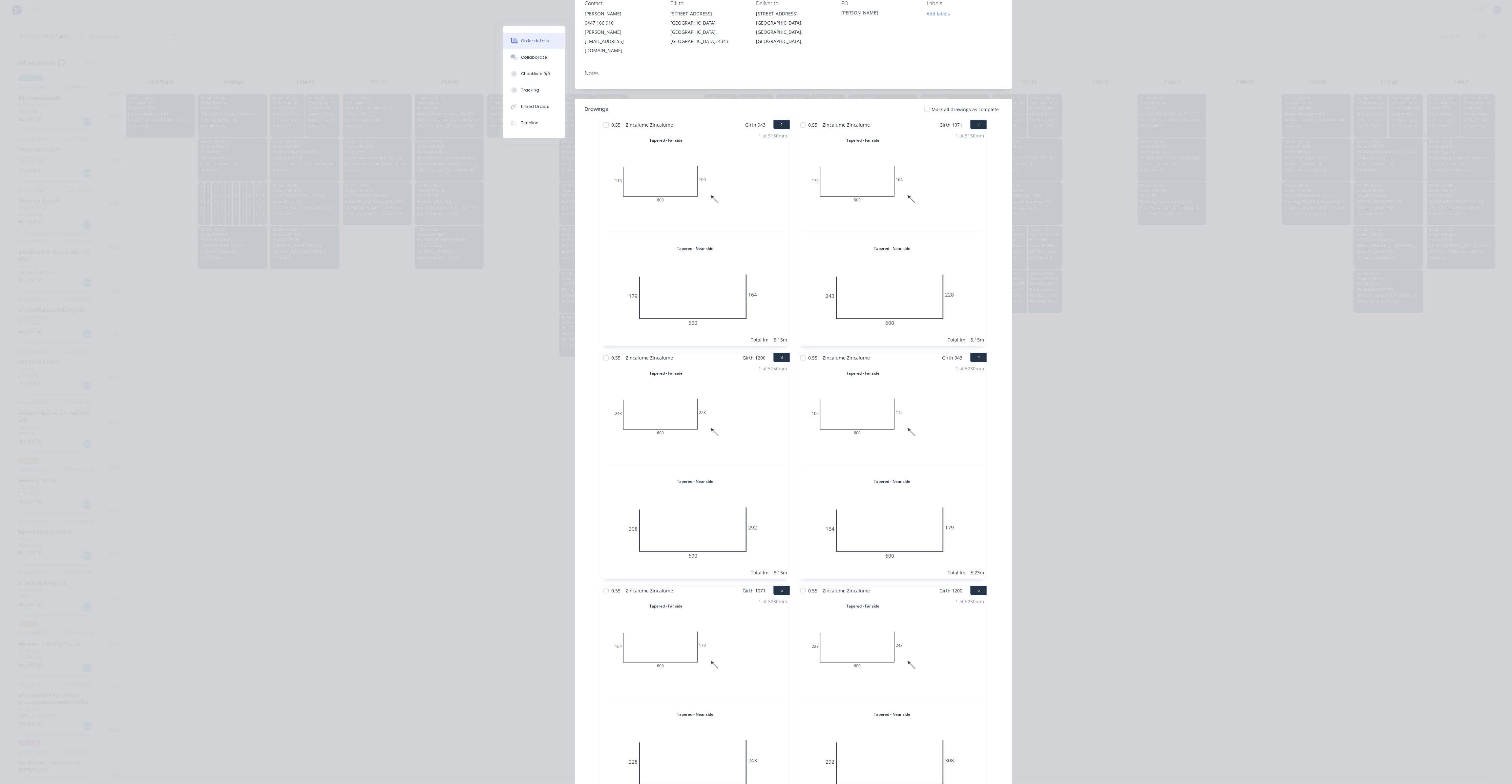
scroll to position [0, 0]
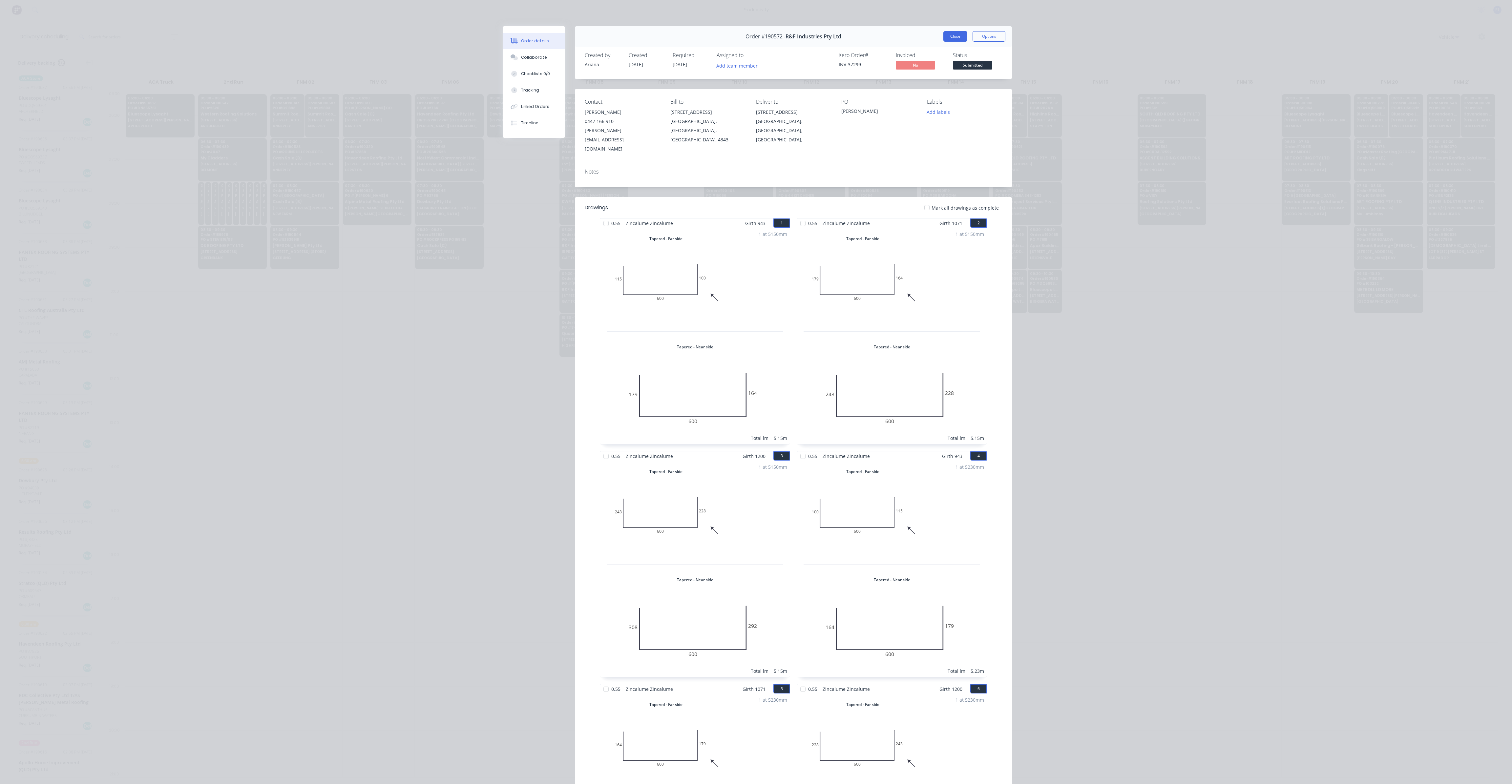
click at [951, 39] on button "Close" at bounding box center [955, 36] width 24 height 11
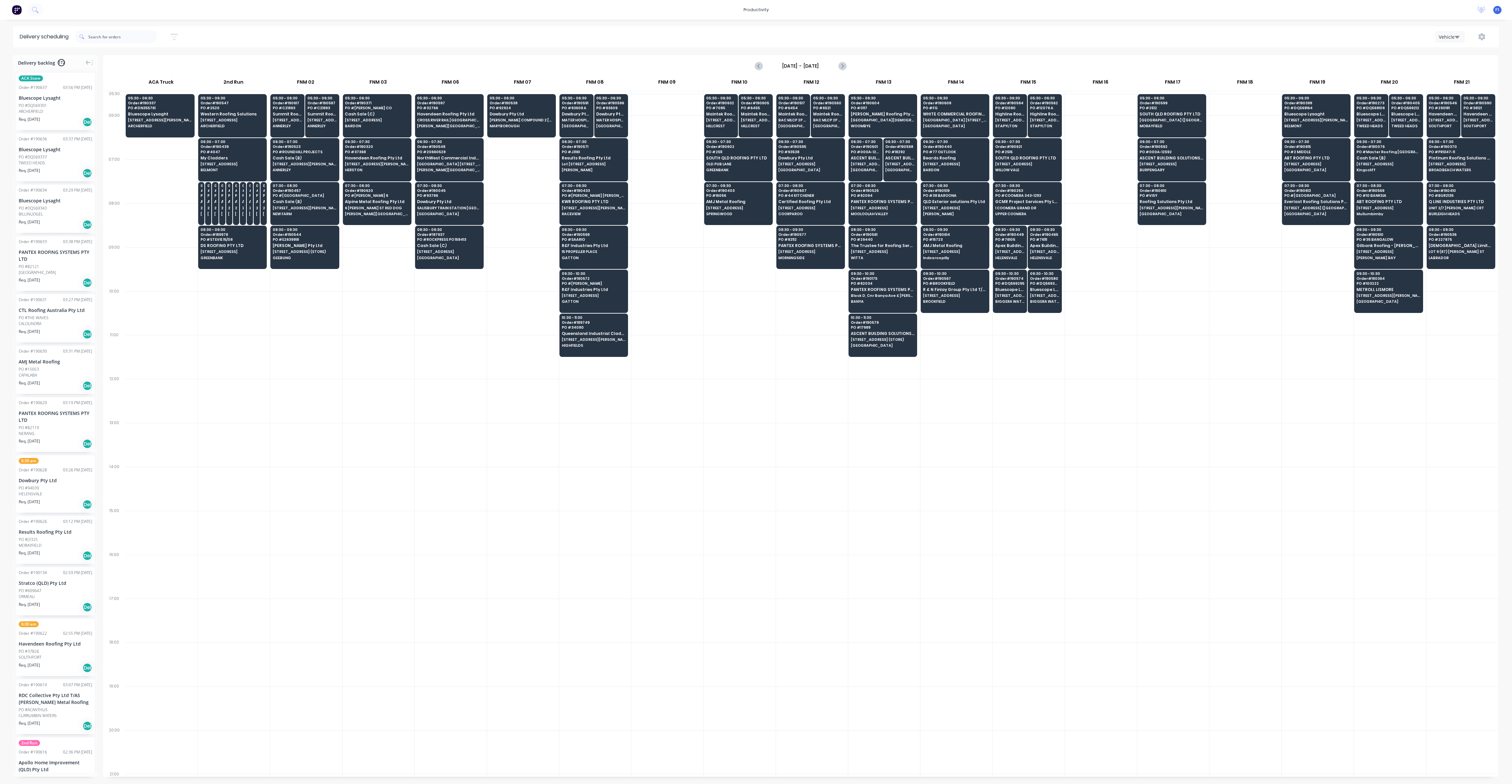
click at [737, 366] on div at bounding box center [740, 357] width 72 height 44
click at [718, 121] on span "[STREET_ADDRESS][PERSON_NAME]" at bounding box center [721, 120] width 29 height 4
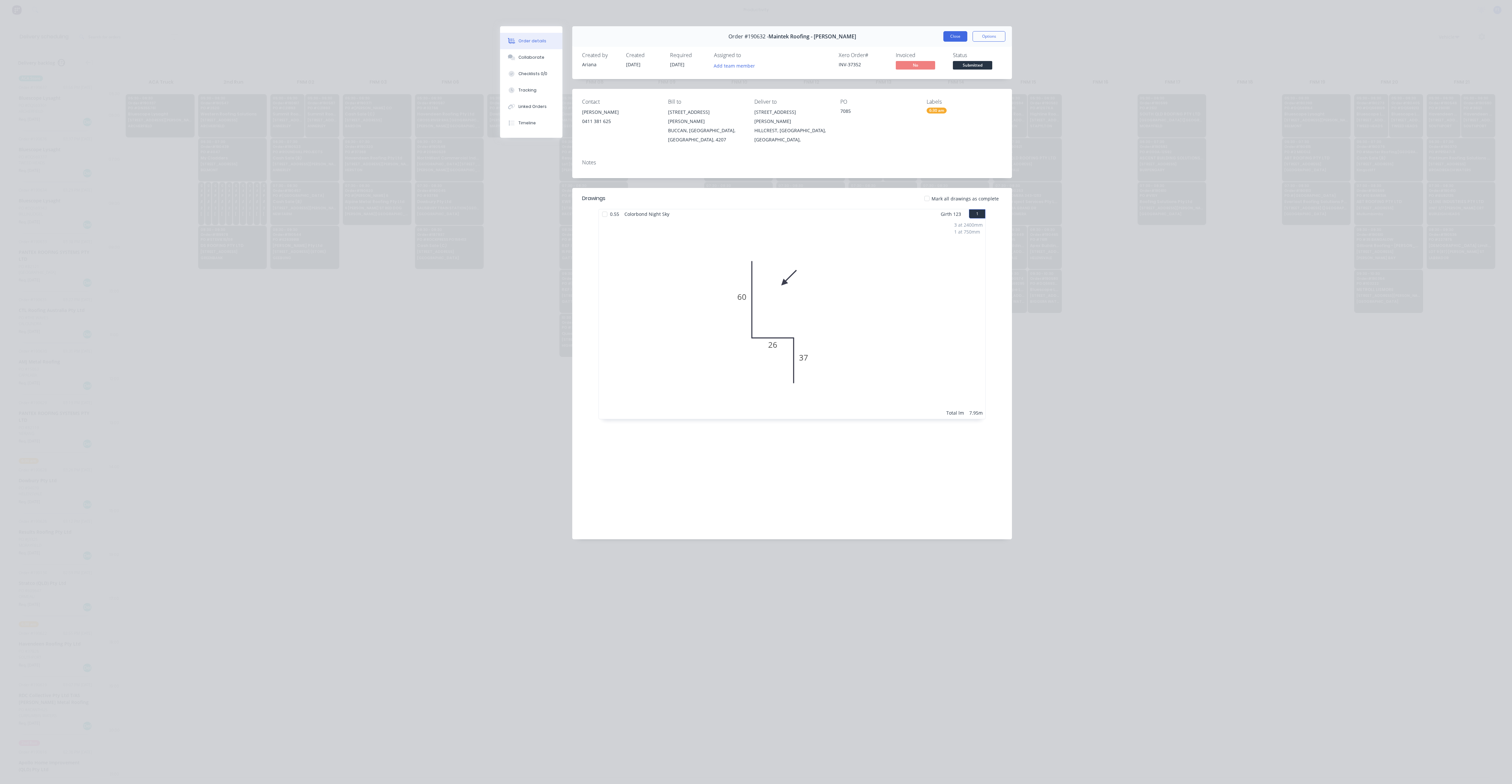
click at [944, 36] on button "Close" at bounding box center [955, 36] width 24 height 11
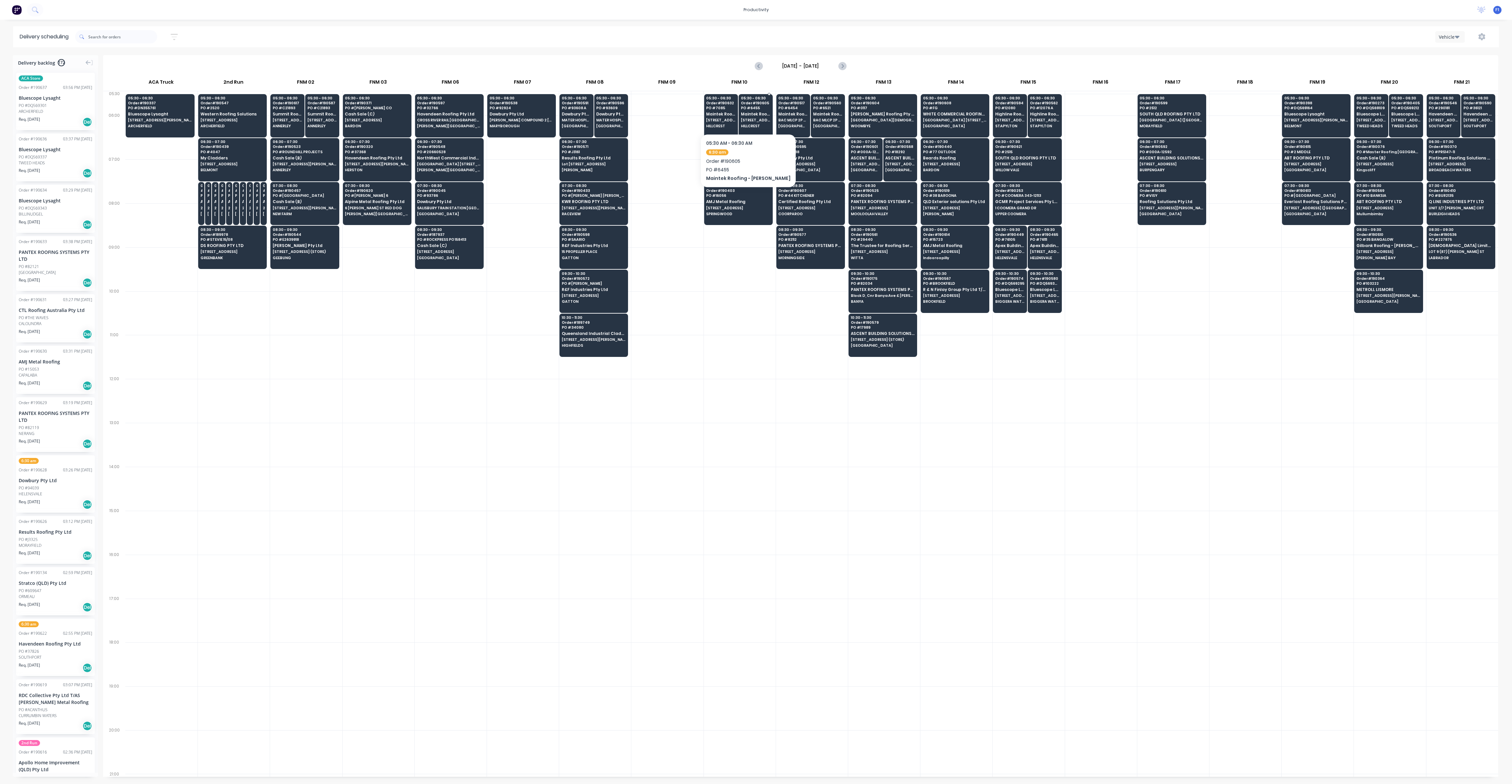
click at [747, 114] on span "Maintek Roofing - [PERSON_NAME]" at bounding box center [755, 114] width 29 height 4
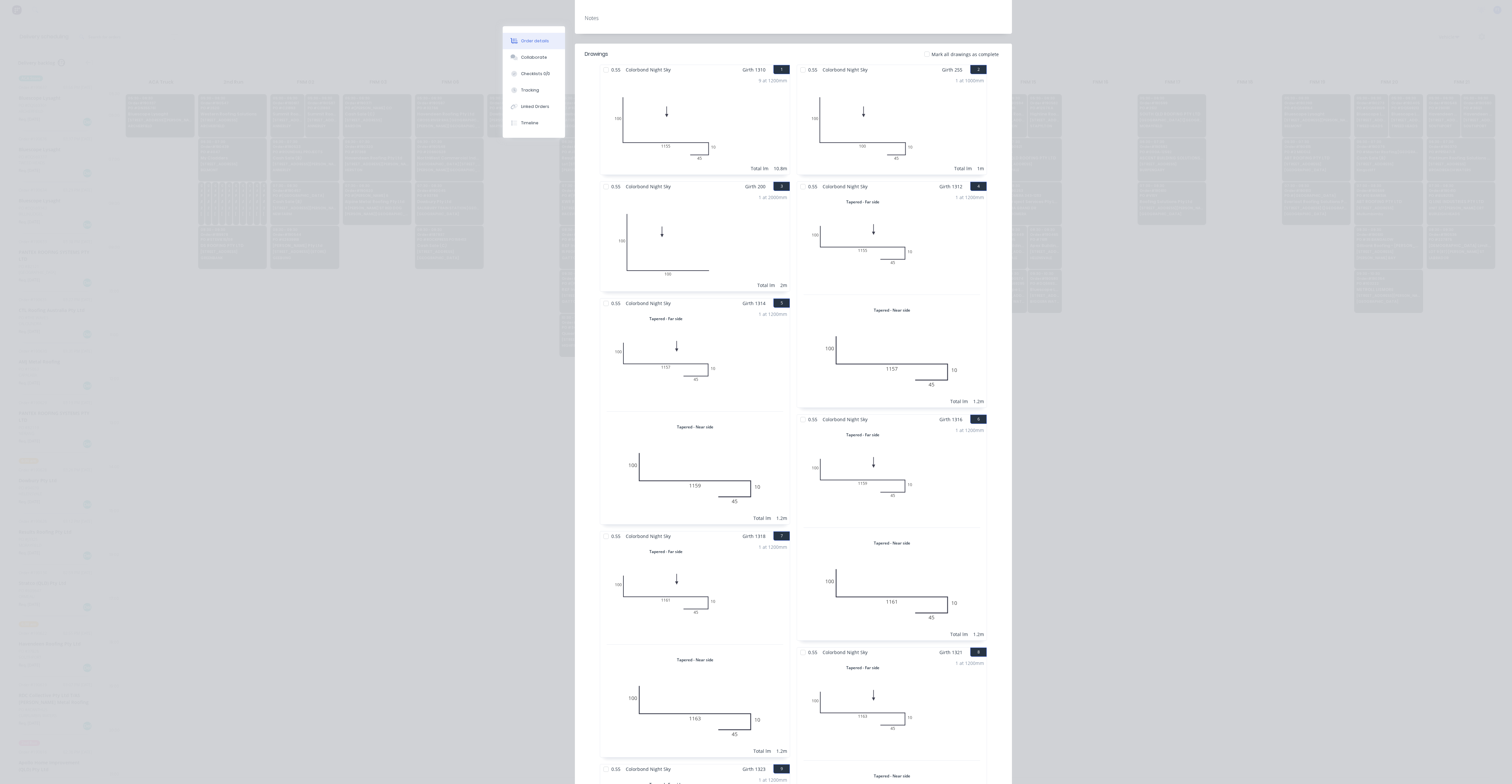
scroll to position [46, 0]
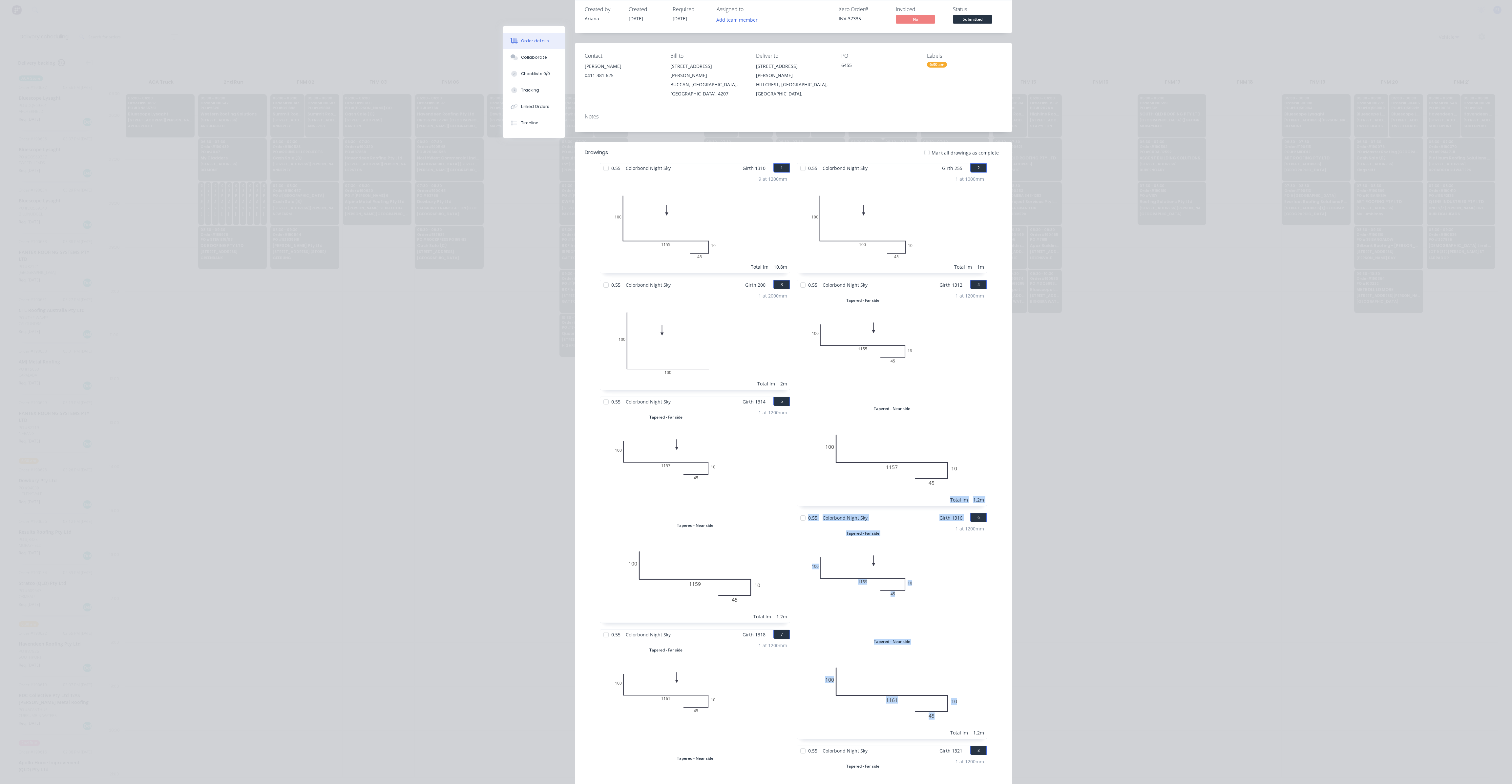
drag, startPoint x: 887, startPoint y: 536, endPoint x: 866, endPoint y: 408, distance: 129.7
click at [1199, 601] on div "Order details Collaborate Checklists 0/0 Tracking Linked Orders Timeline Order …" at bounding box center [756, 392] width 1512 height 784
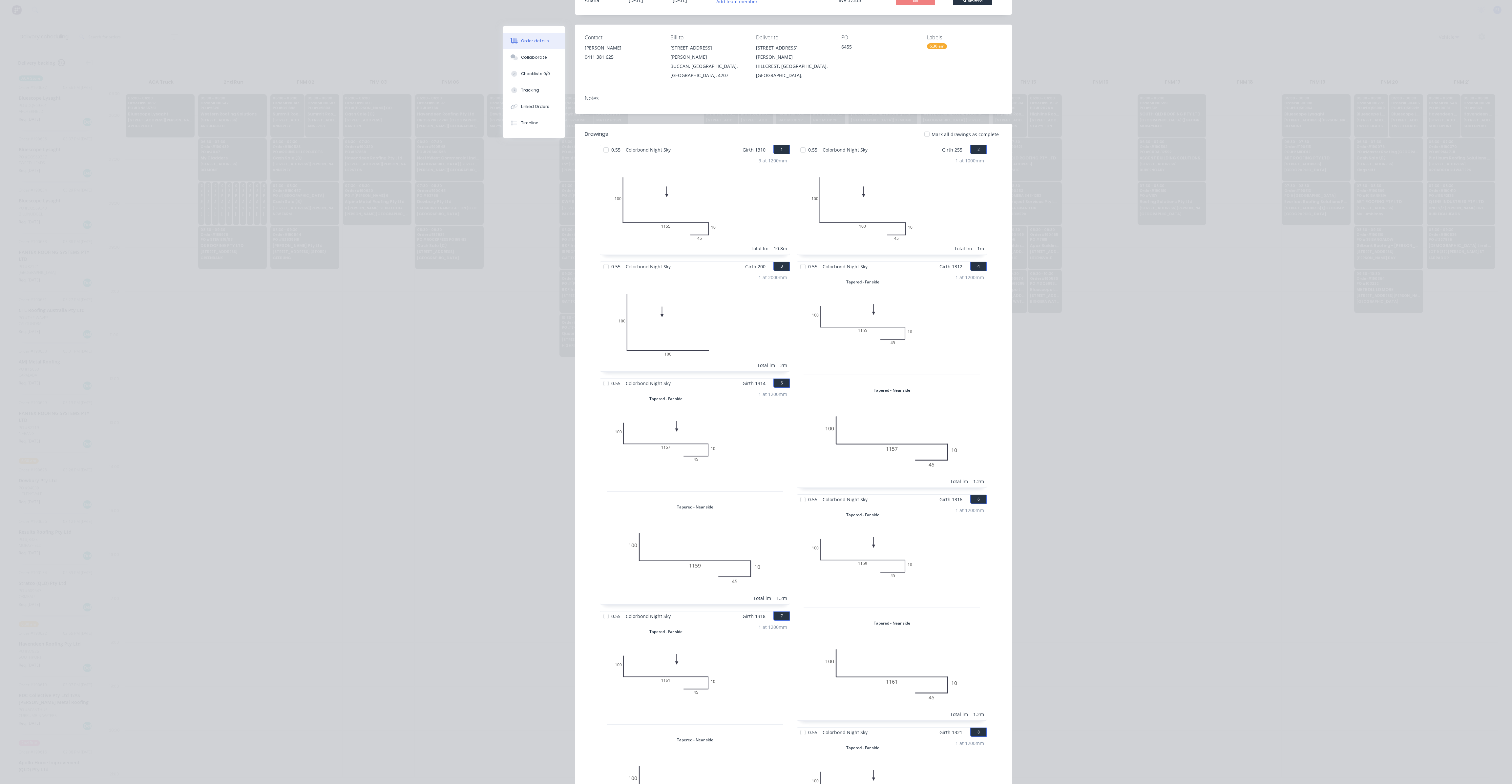
scroll to position [0, 0]
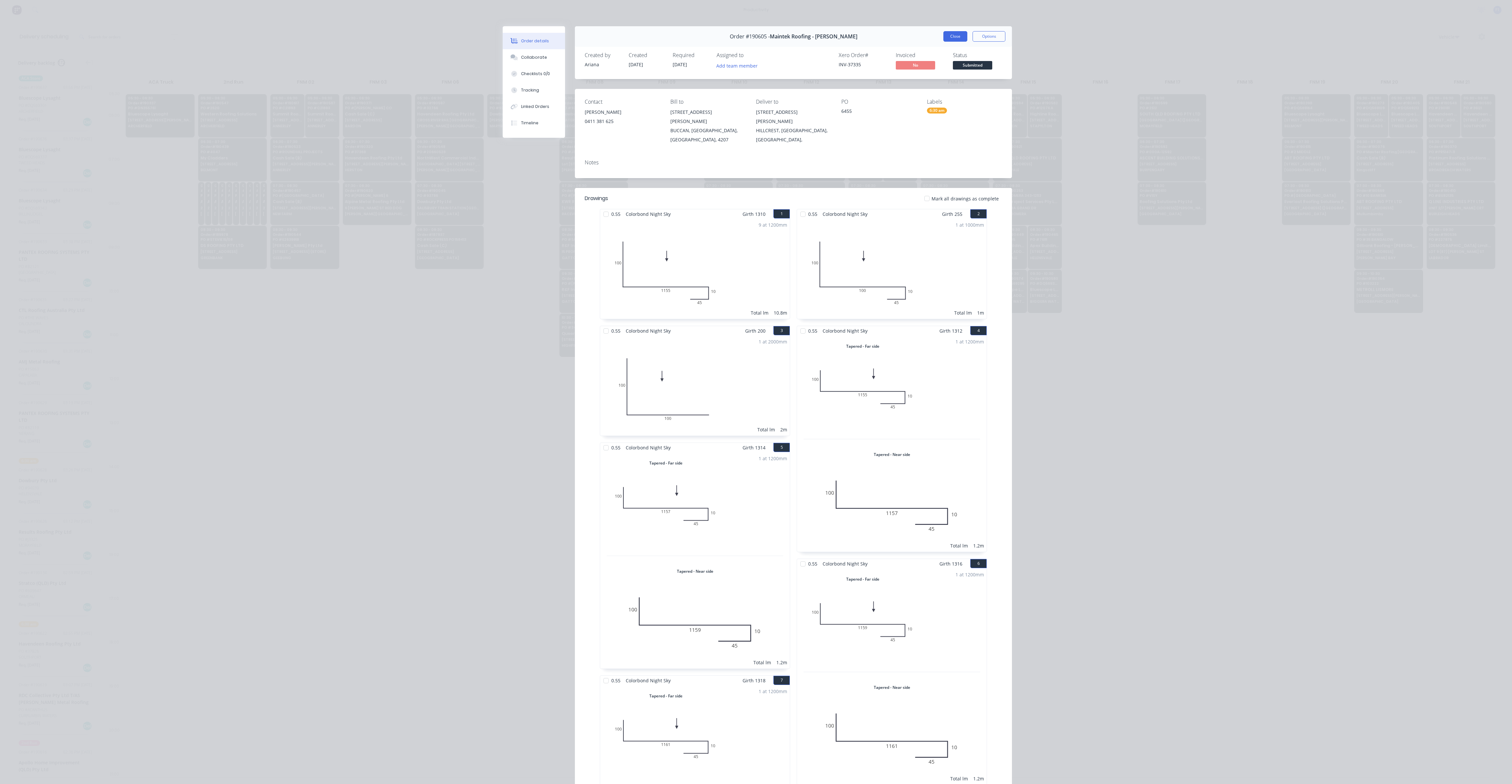
click at [954, 36] on button "Close" at bounding box center [955, 36] width 24 height 11
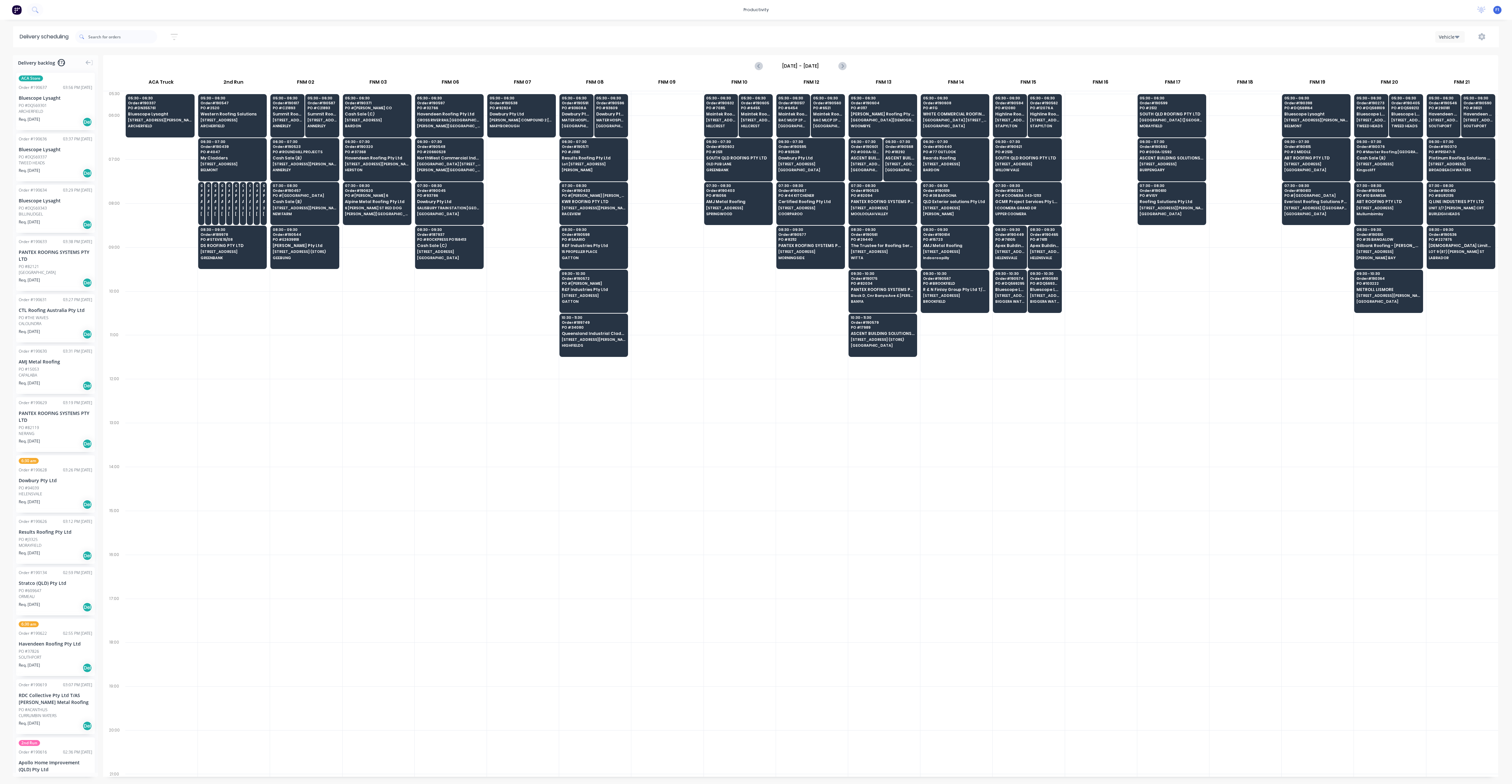
click at [737, 263] on div at bounding box center [740, 269] width 72 height 44
click at [720, 159] on span "SOUTH QLD ROOFING PTY LTD" at bounding box center [738, 158] width 63 height 4
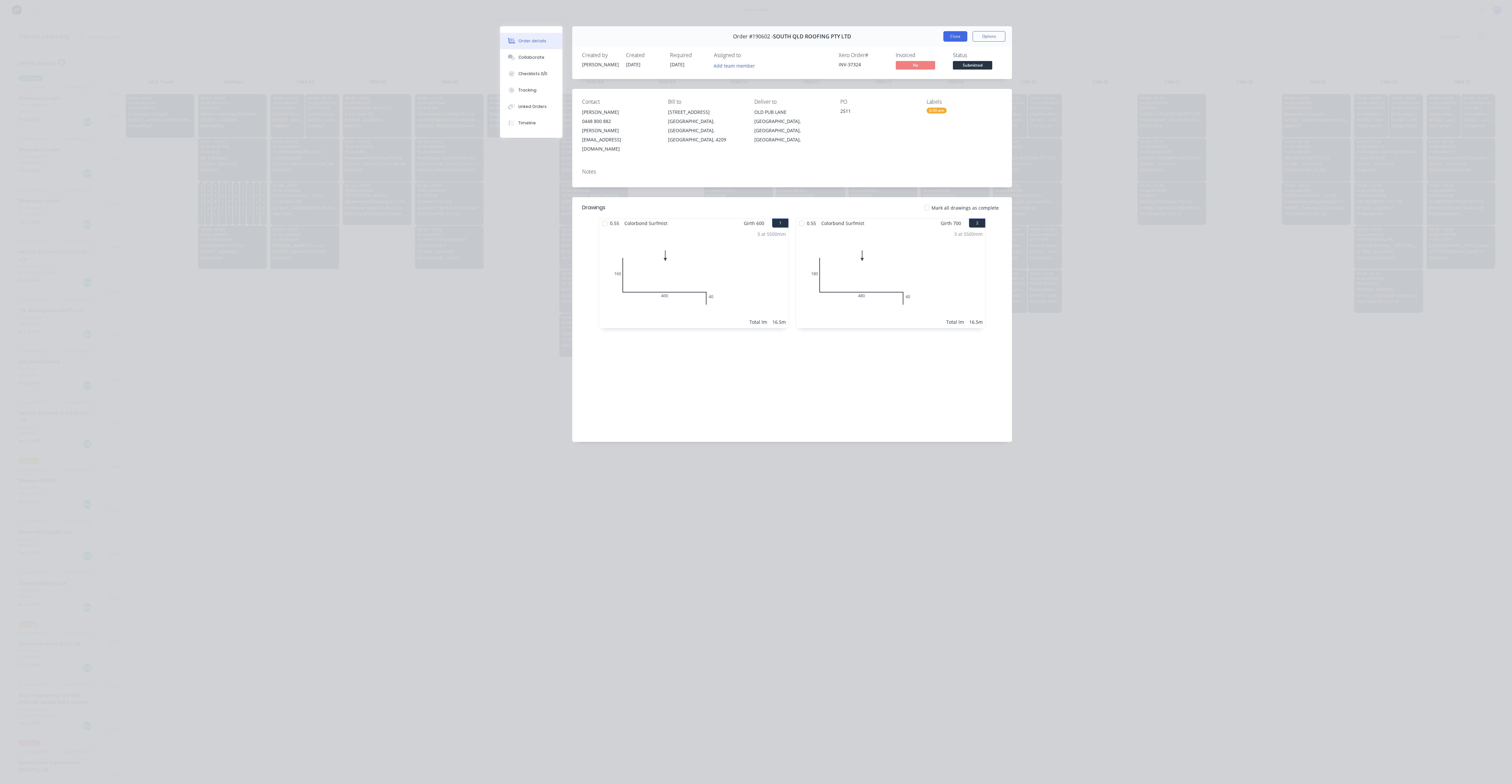
click at [960, 32] on button "Close" at bounding box center [955, 36] width 24 height 11
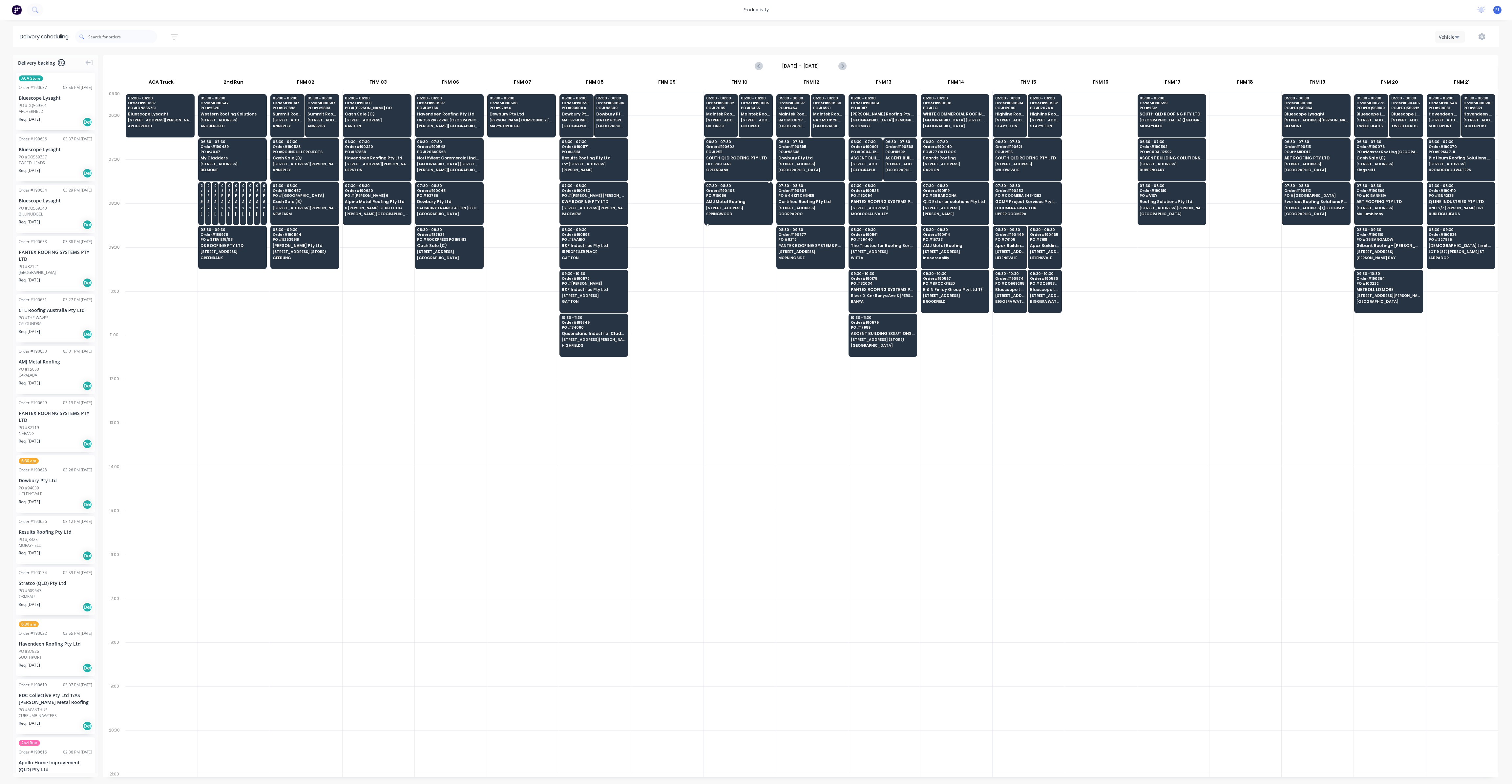
click at [739, 201] on span "AMJ Metal Roofing" at bounding box center [738, 201] width 63 height 4
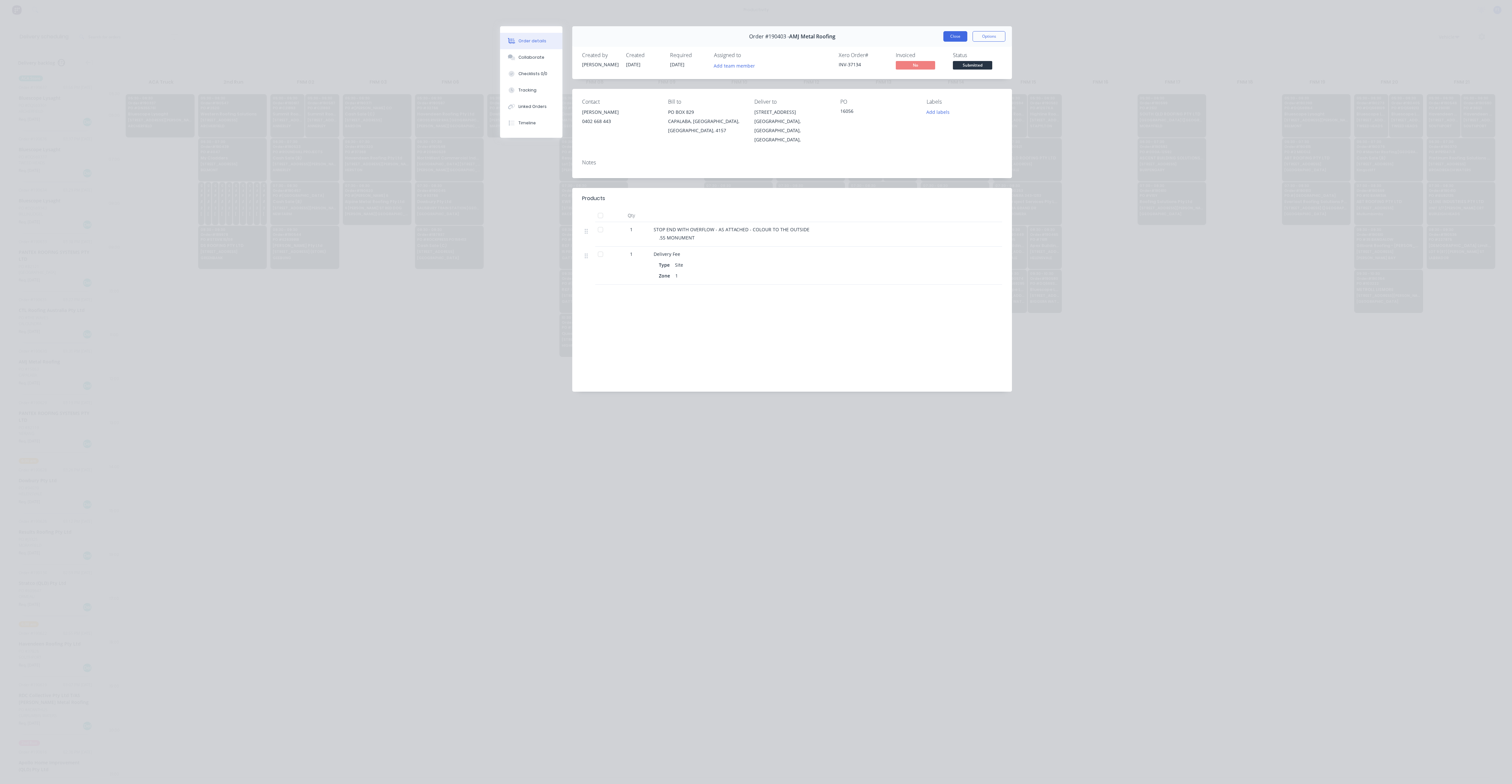
click at [950, 40] on button "Close" at bounding box center [955, 36] width 24 height 11
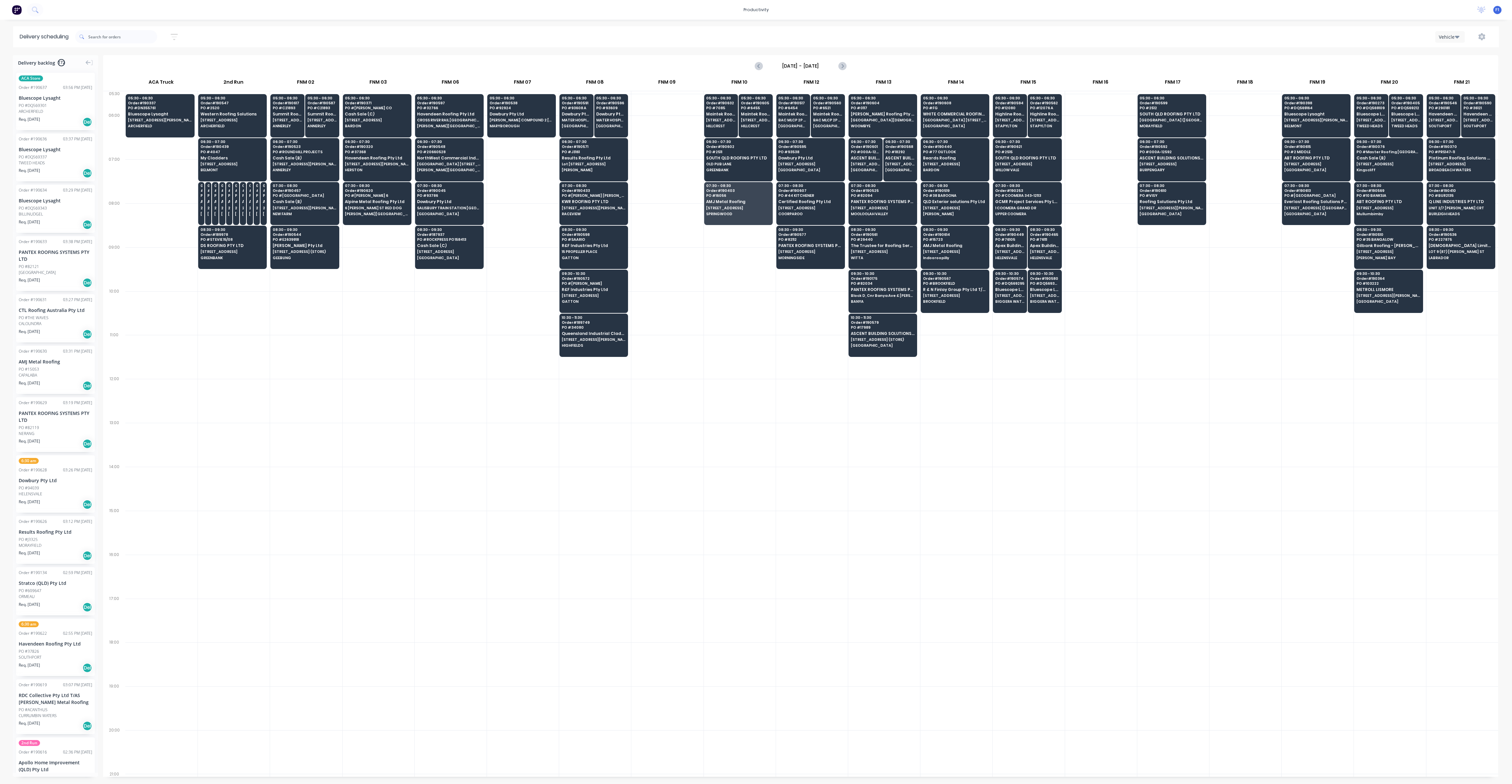
click at [709, 397] on div at bounding box center [740, 401] width 72 height 44
click at [735, 165] on div "06:30 - 07:30 Order # 190602 PO # [GEOGRAPHIC_DATA] ROOFING PTY LTD [GEOGRAPHIC…" at bounding box center [738, 156] width 68 height 37
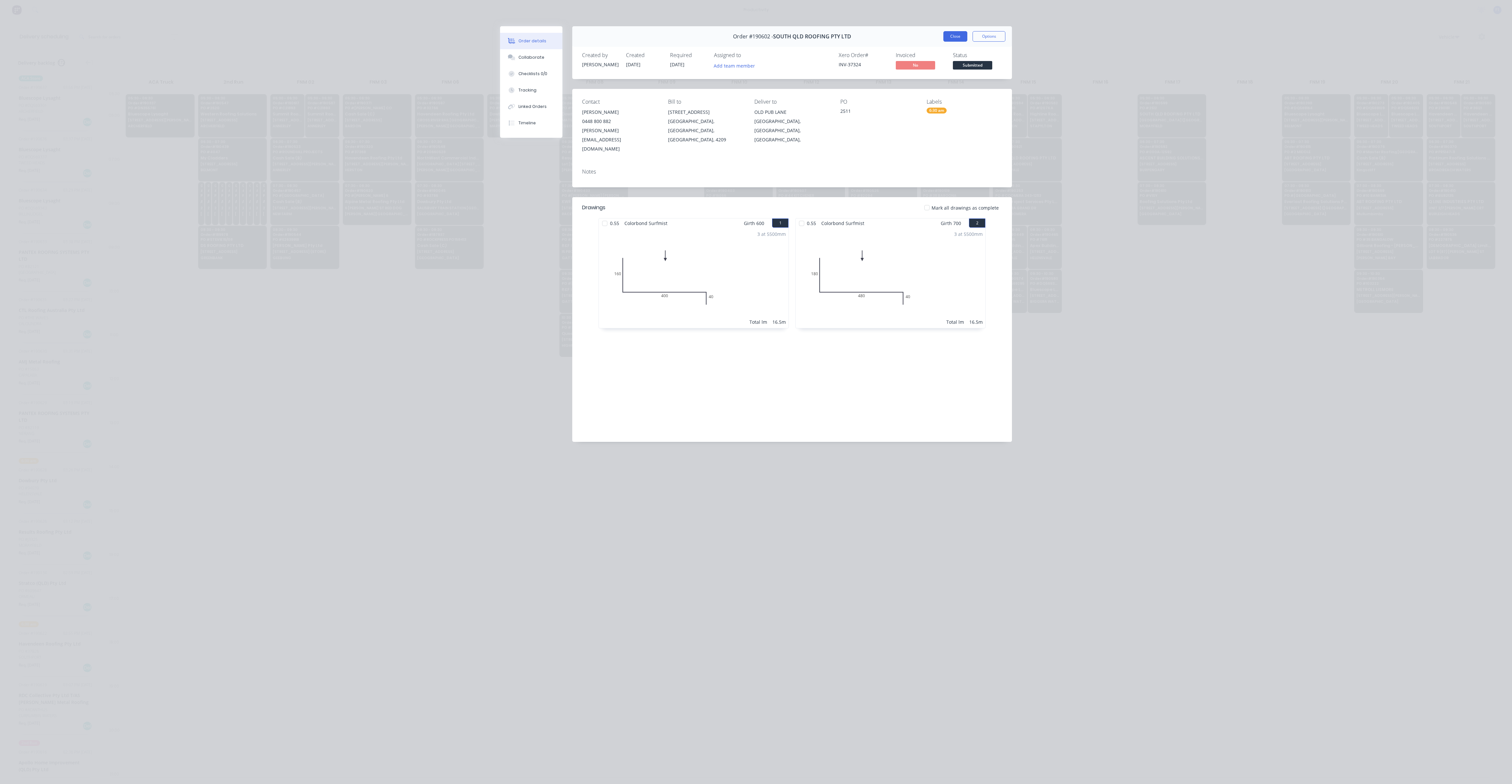
click at [951, 37] on button "Close" at bounding box center [955, 36] width 24 height 11
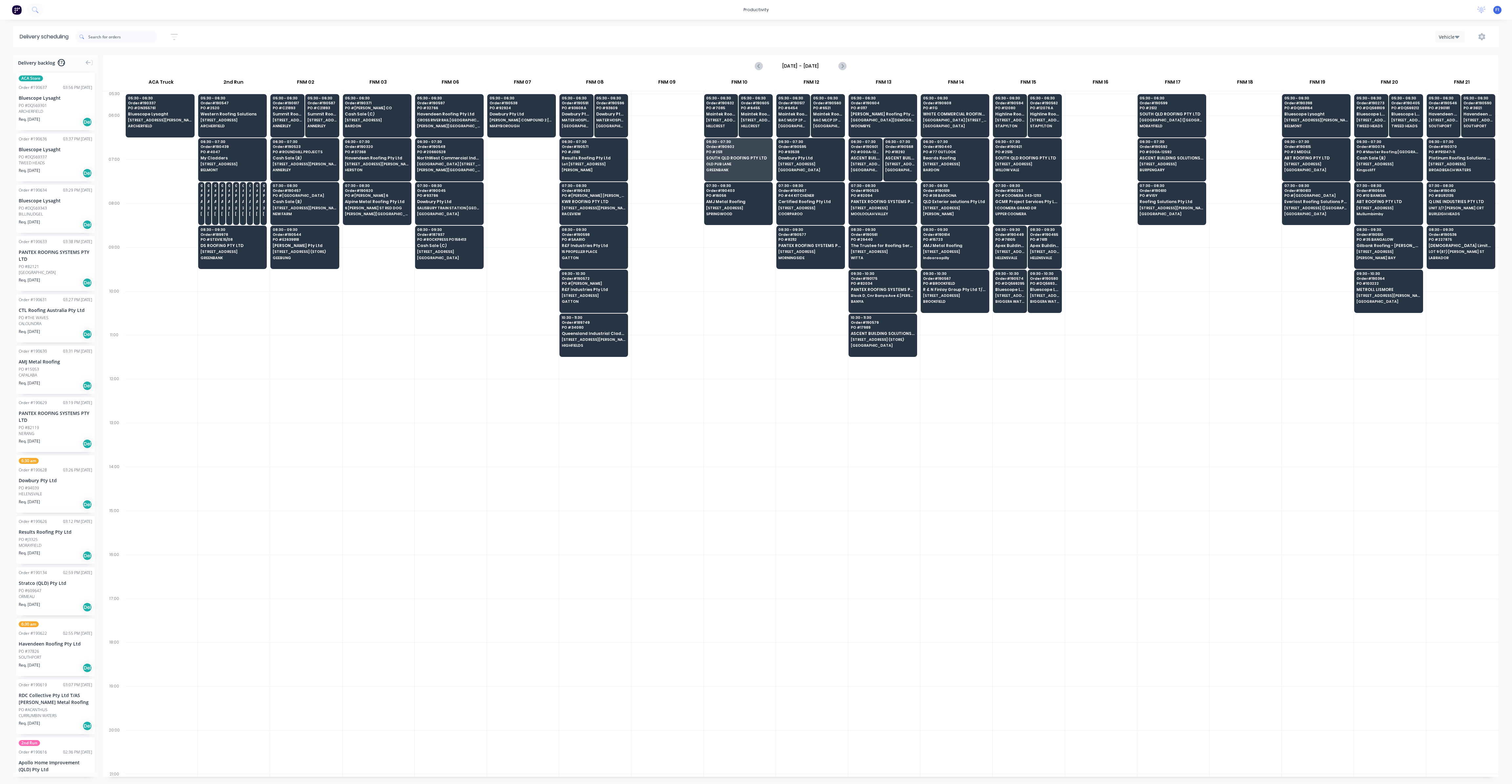
click at [66, 10] on div "productivity productivity Workflow Planner Delivery Scheduling Timesheets No ne…" at bounding box center [756, 10] width 1512 height 20
click at [96, 39] on input "text" at bounding box center [122, 36] width 69 height 13
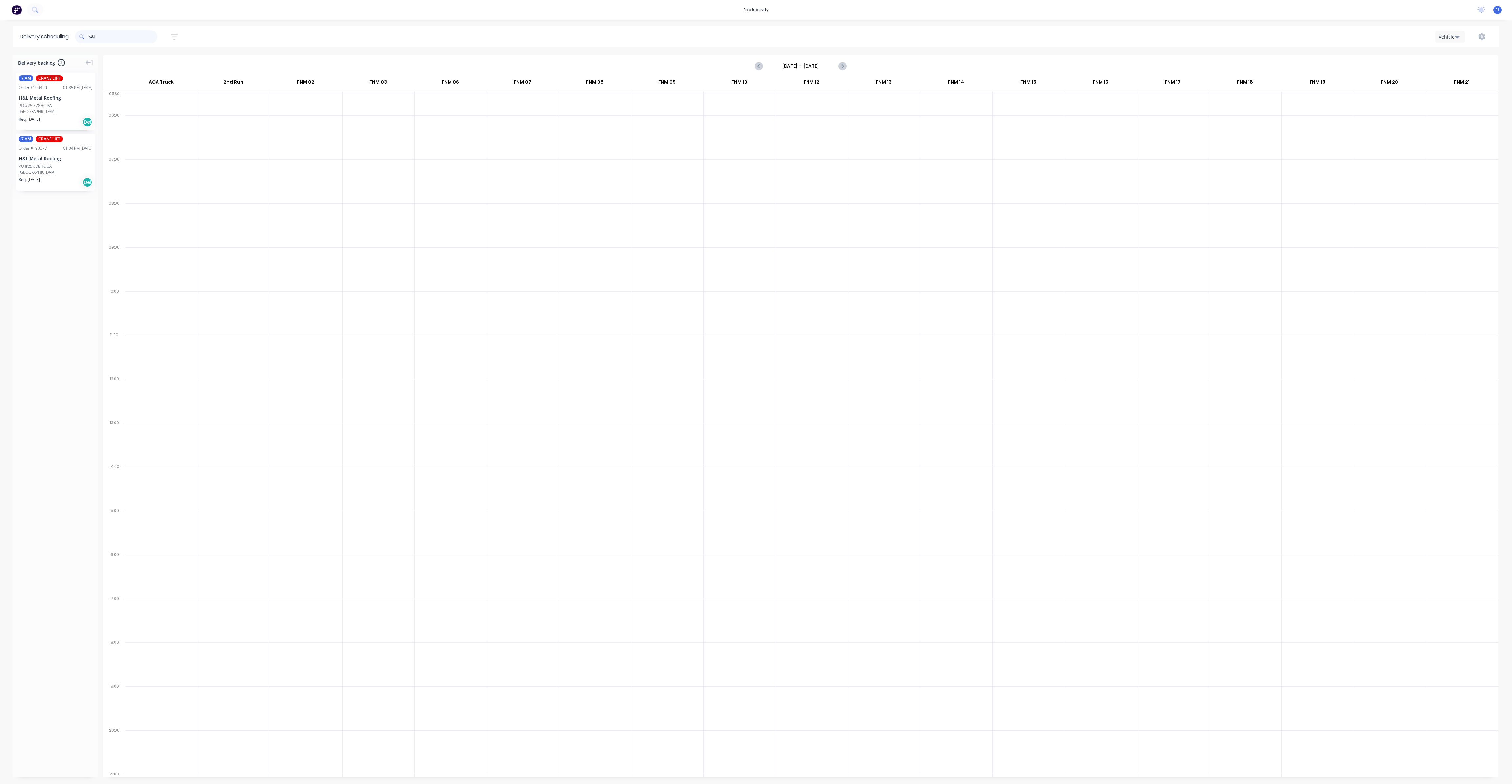
click at [110, 38] on input "h&l" at bounding box center [122, 36] width 69 height 13
type input "h"
